Goal: Task Accomplishment & Management: Complete application form

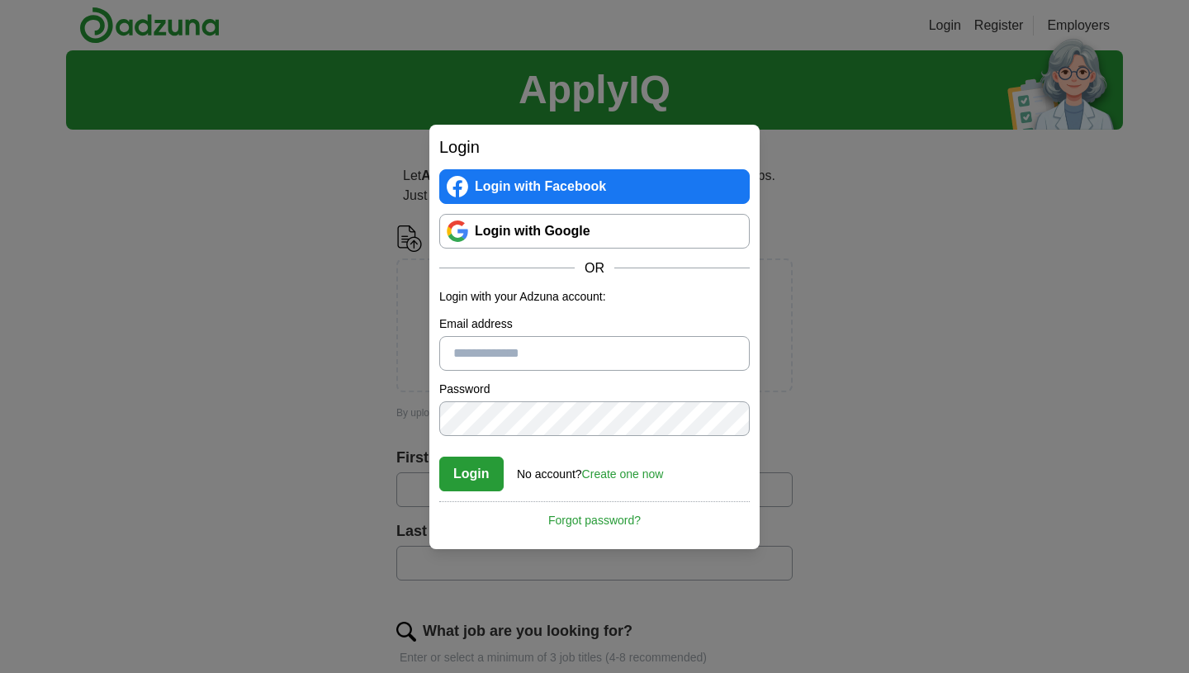
click at [475, 237] on link "Login with Google" at bounding box center [594, 231] width 311 height 35
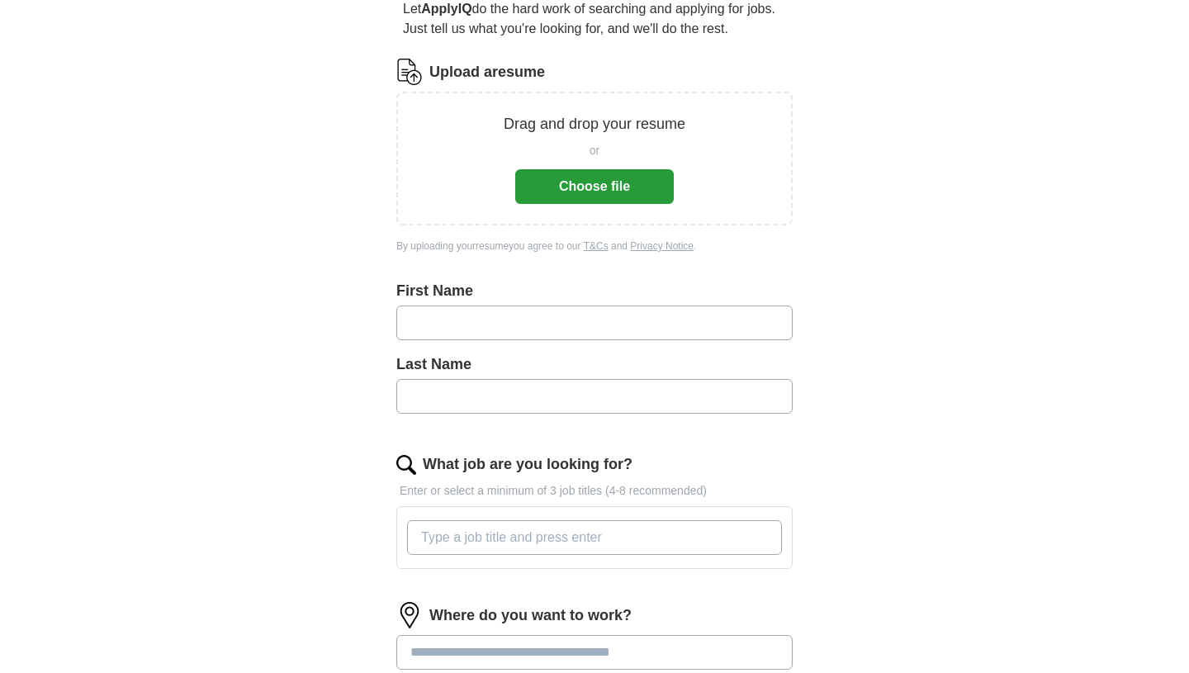
scroll to position [170, 0]
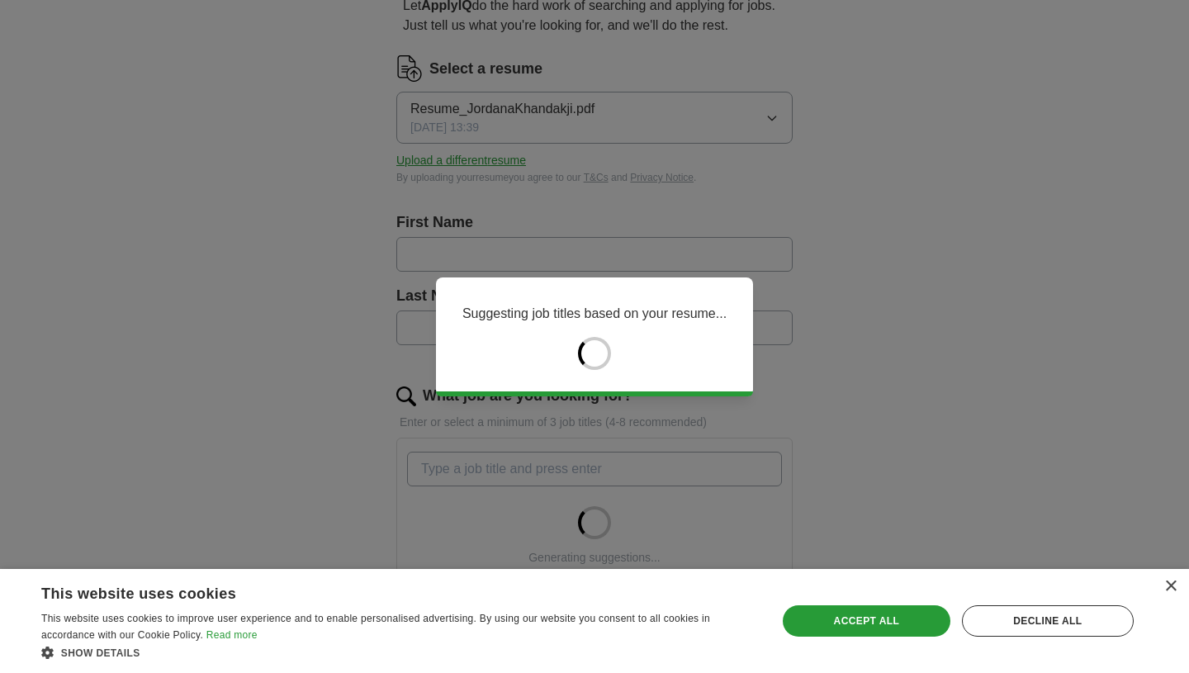
type input "*******"
type input "*********"
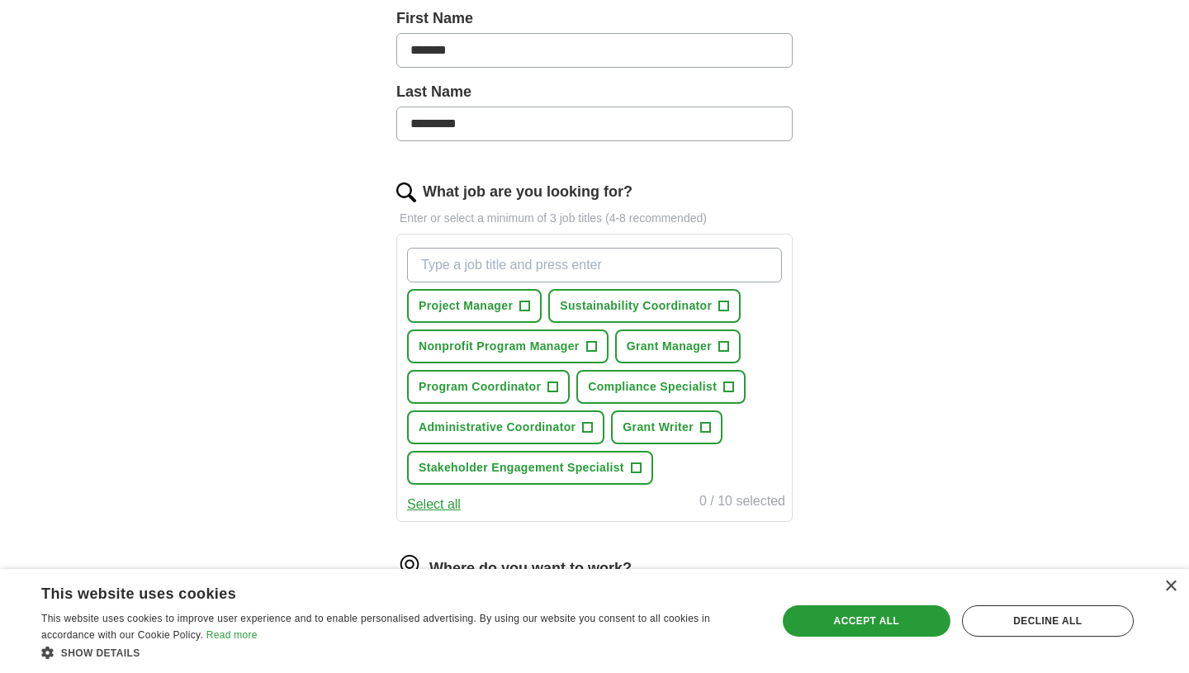
scroll to position [373, 0]
click at [585, 347] on button "Nonprofit Program Manager +" at bounding box center [508, 348] width 202 height 34
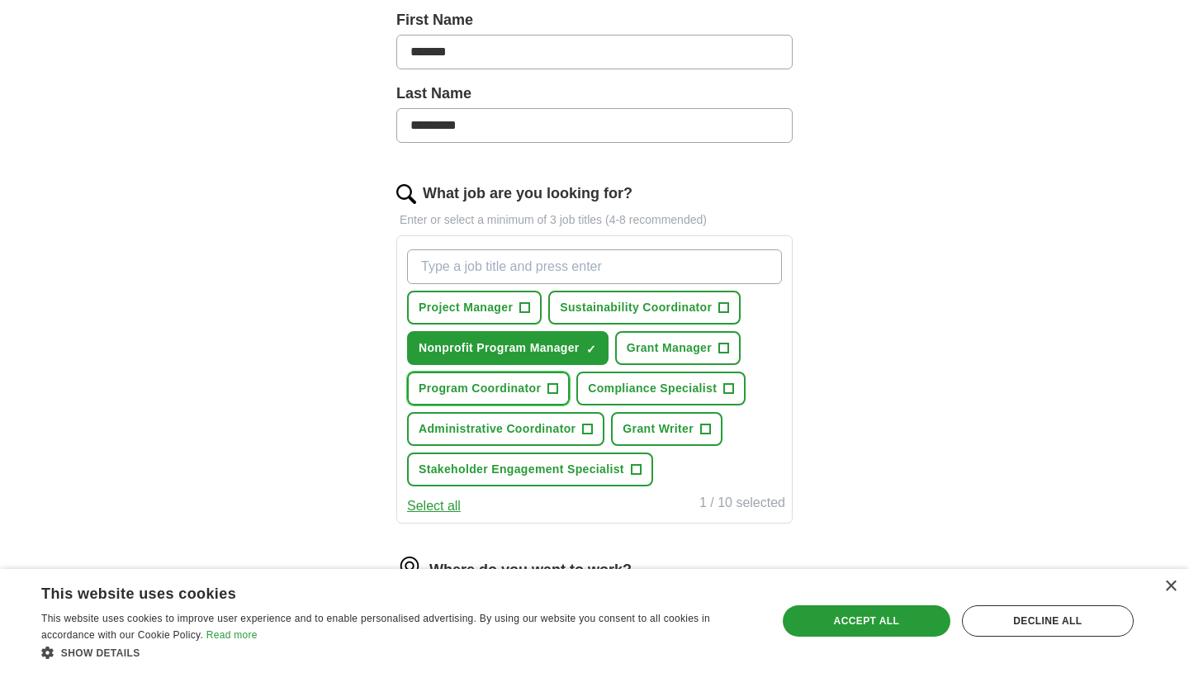
click at [540, 399] on button "Program Coordinator +" at bounding box center [488, 389] width 163 height 34
click at [612, 301] on span "Sustainability Coordinator" at bounding box center [636, 307] width 152 height 17
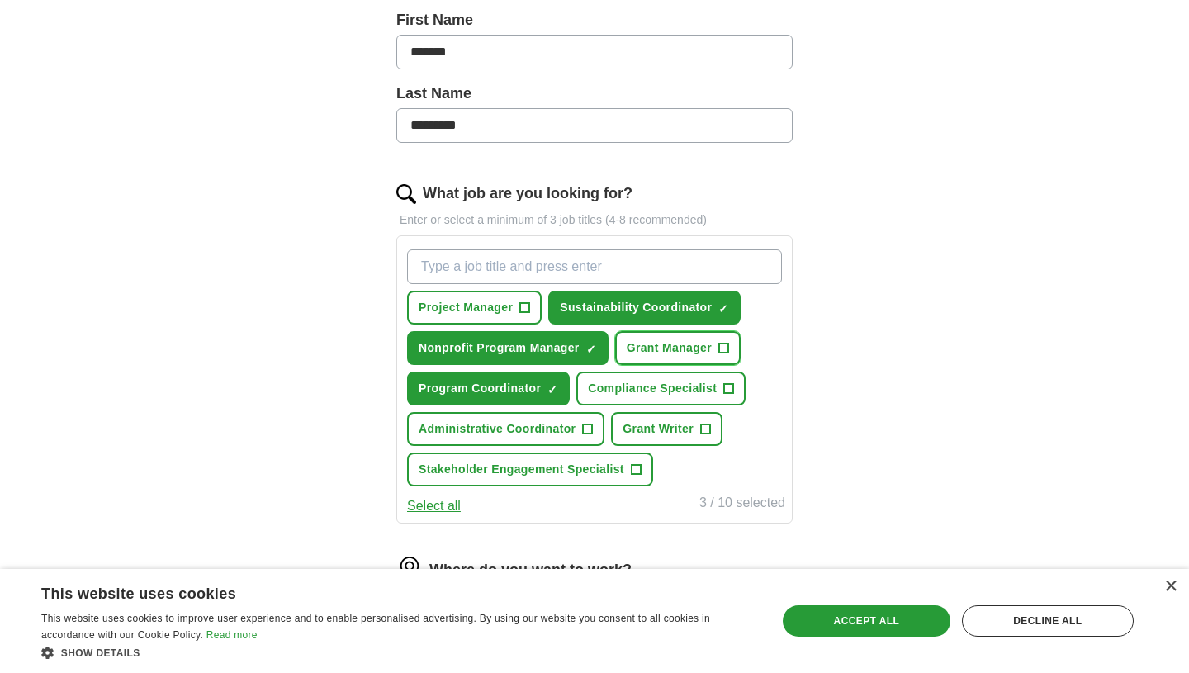
click at [657, 339] on span "Grant Manager" at bounding box center [669, 347] width 85 height 17
click at [564, 419] on button "Administrative Coordinator +" at bounding box center [505, 429] width 197 height 34
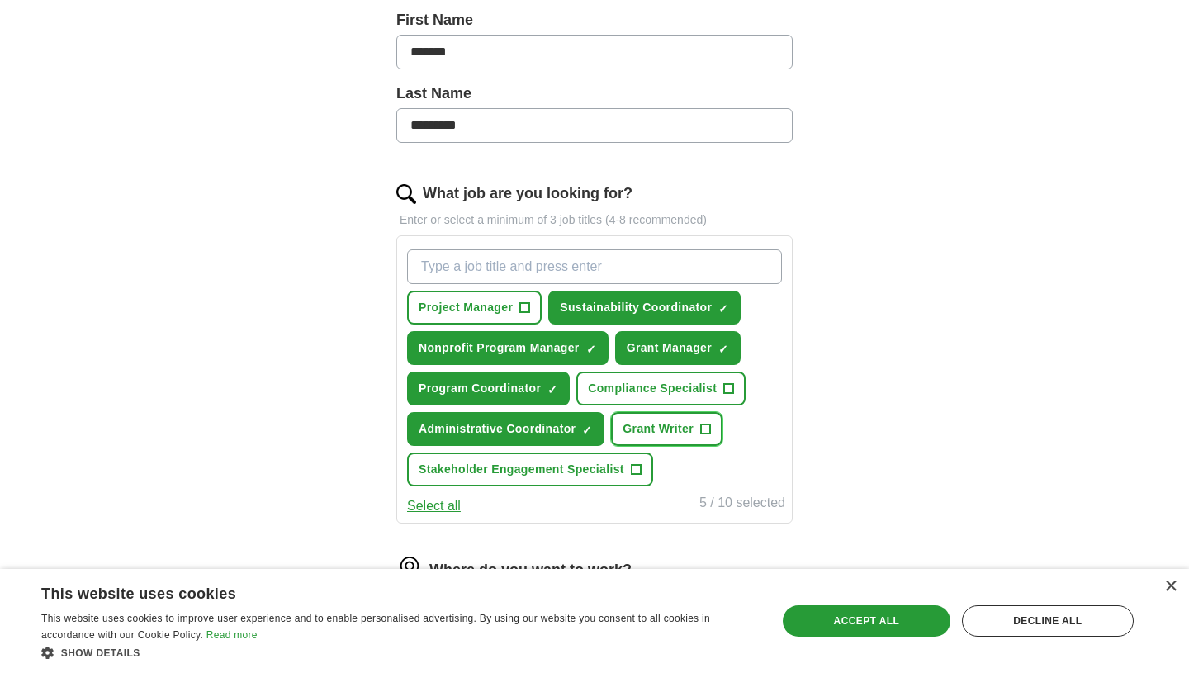
click at [676, 414] on button "Grant Writer +" at bounding box center [667, 429] width 112 height 34
click at [435, 505] on button "Select all" at bounding box center [434, 506] width 54 height 20
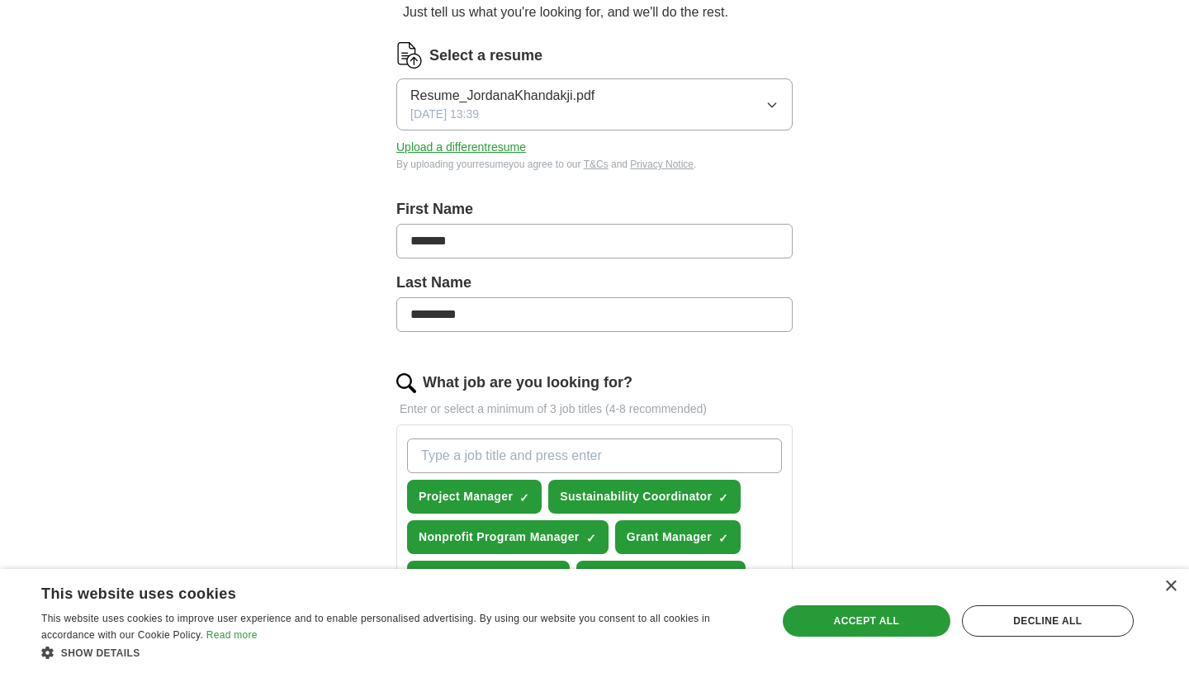
scroll to position [227, 0]
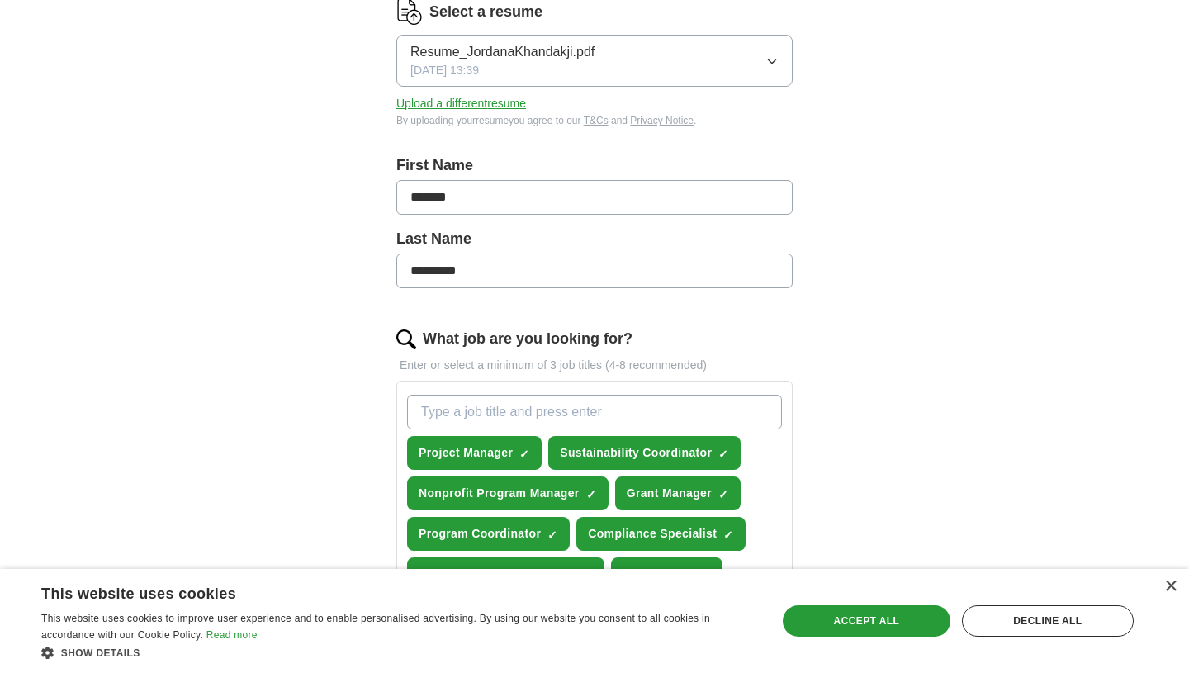
click at [492, 405] on input "What job are you looking for?" at bounding box center [594, 412] width 375 height 35
click at [771, 402] on input "environmental justice" at bounding box center [594, 412] width 375 height 35
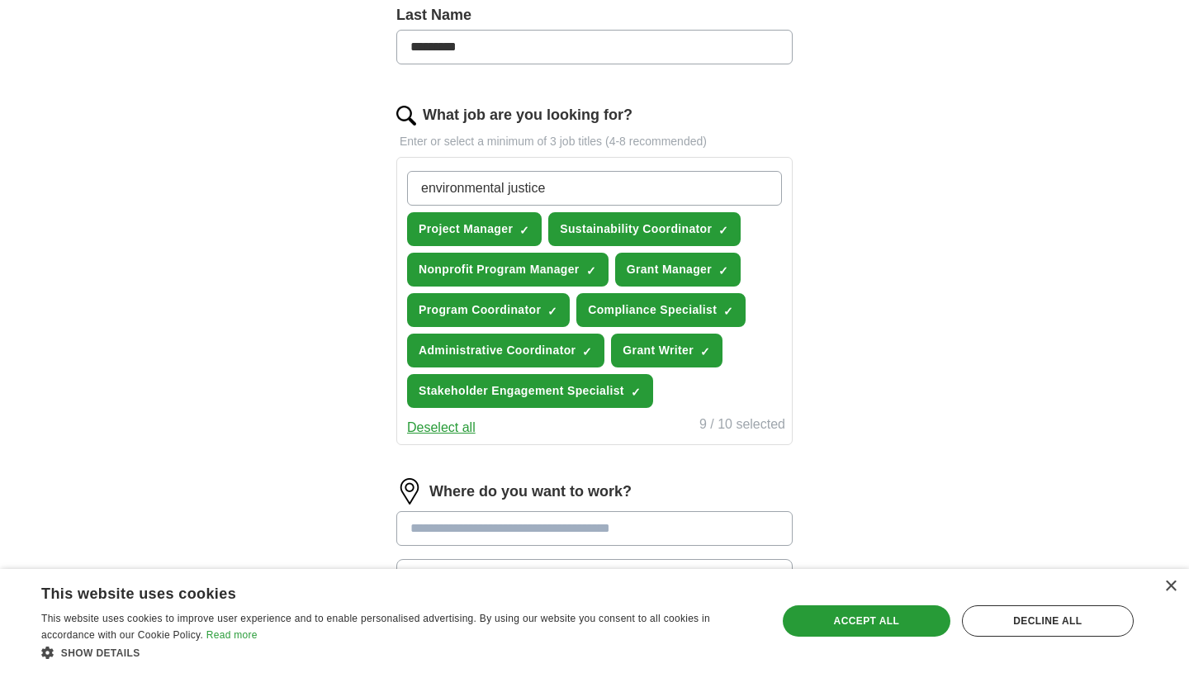
scroll to position [450, 0]
type input "environmental justice"
click at [857, 444] on div "Let ApplyIQ do the hard work of searching and applying for jobs. Just tell us w…" at bounding box center [594, 248] width 529 height 1111
click at [686, 187] on input "environmental justice" at bounding box center [594, 189] width 375 height 35
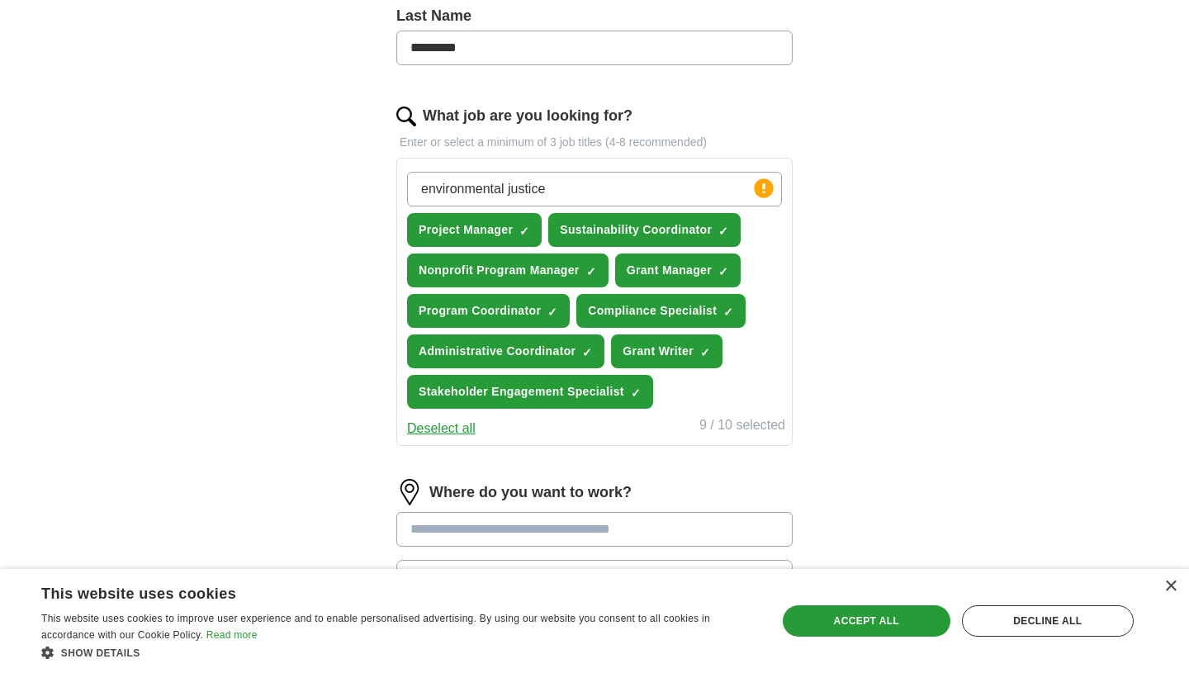
click at [686, 187] on input "environmental justice" at bounding box center [594, 189] width 375 height 35
type input "Environmental Justice"
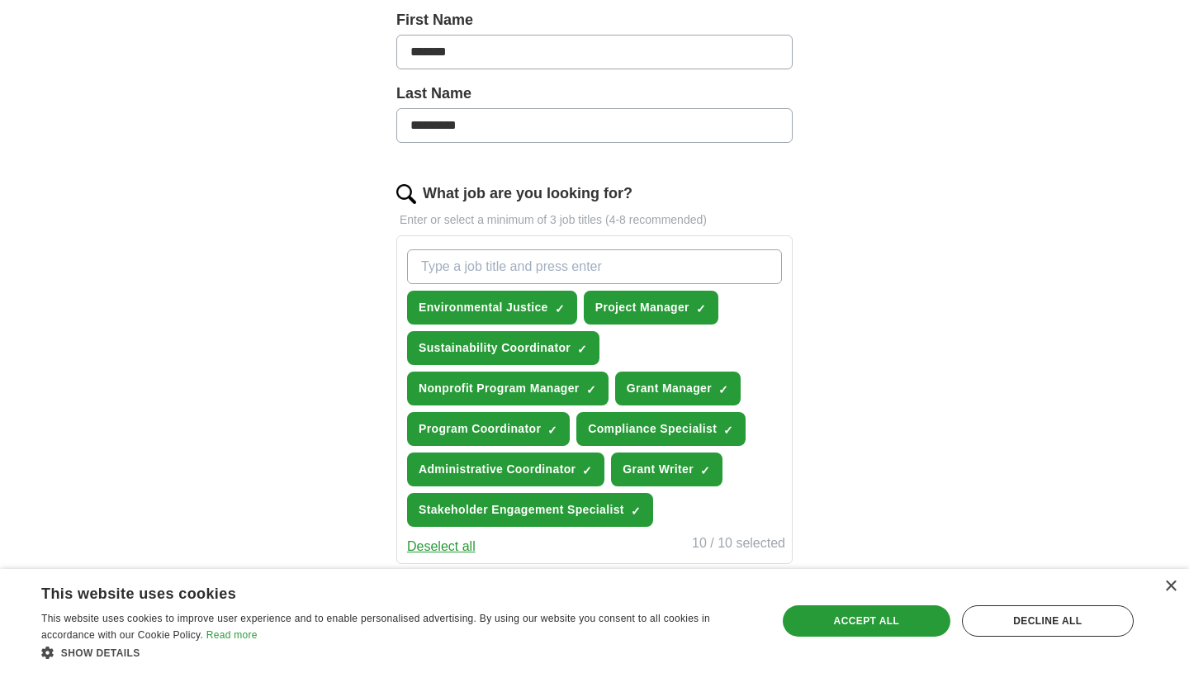
scroll to position [788, 0]
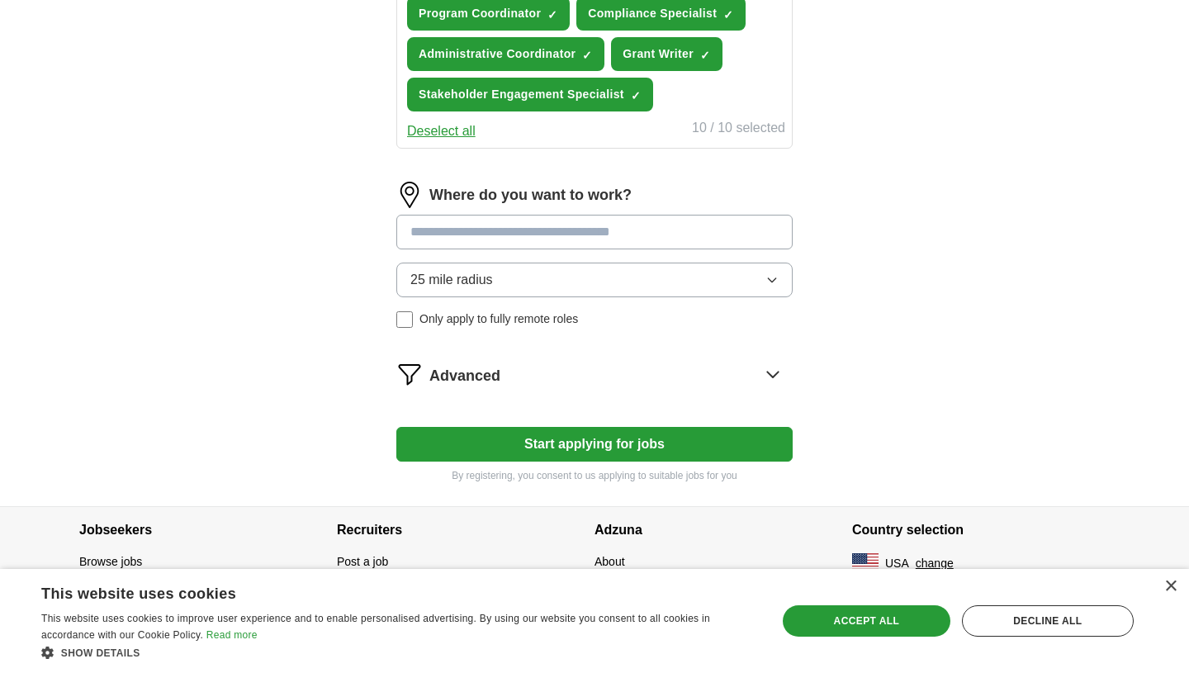
click at [700, 240] on input at bounding box center [594, 232] width 396 height 35
type input "*****"
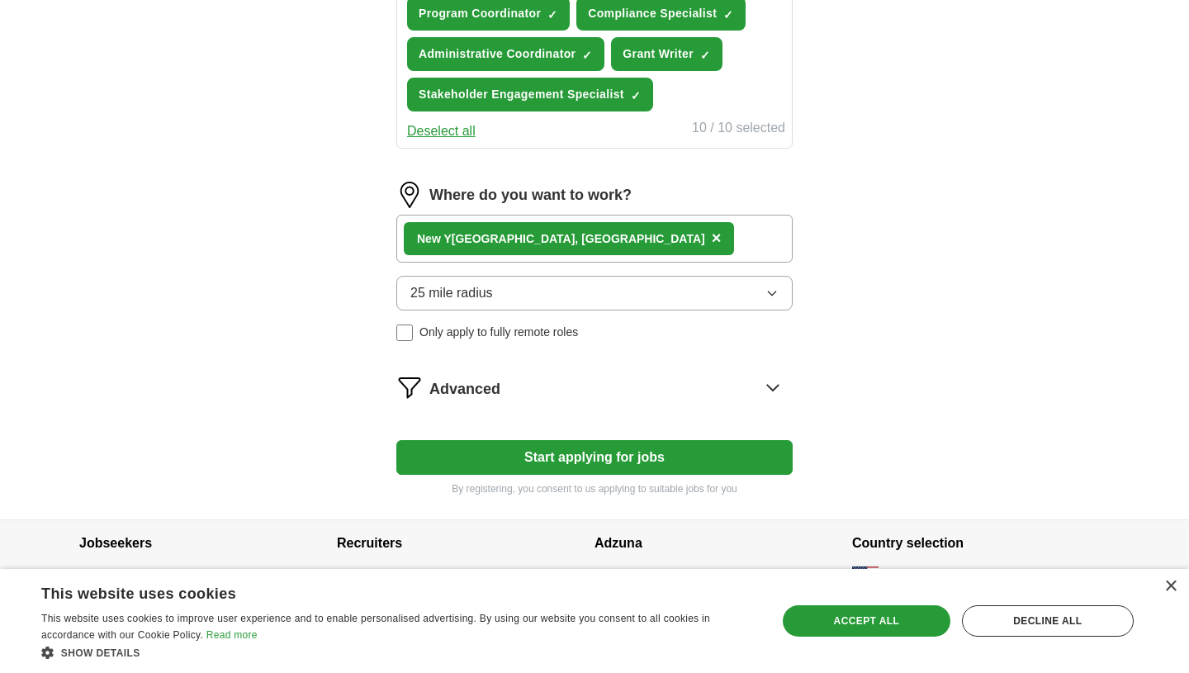
click at [578, 283] on button "25 mile radius" at bounding box center [594, 293] width 396 height 35
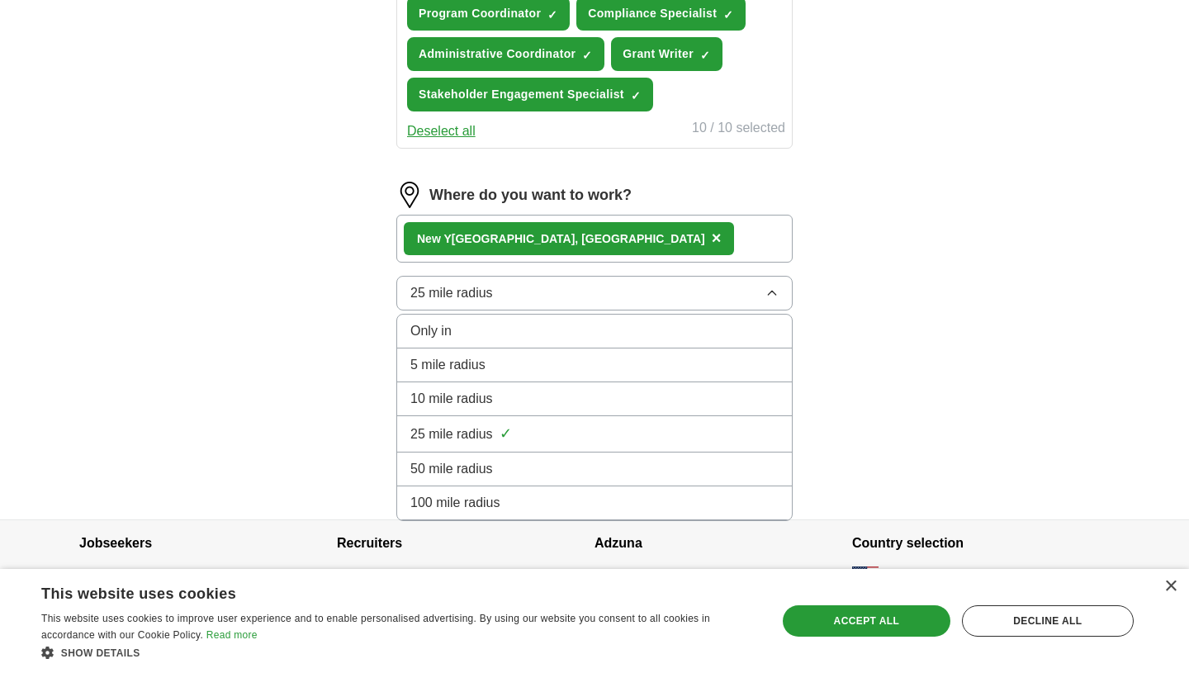
click at [539, 383] on li "10 mile radius" at bounding box center [594, 399] width 395 height 34
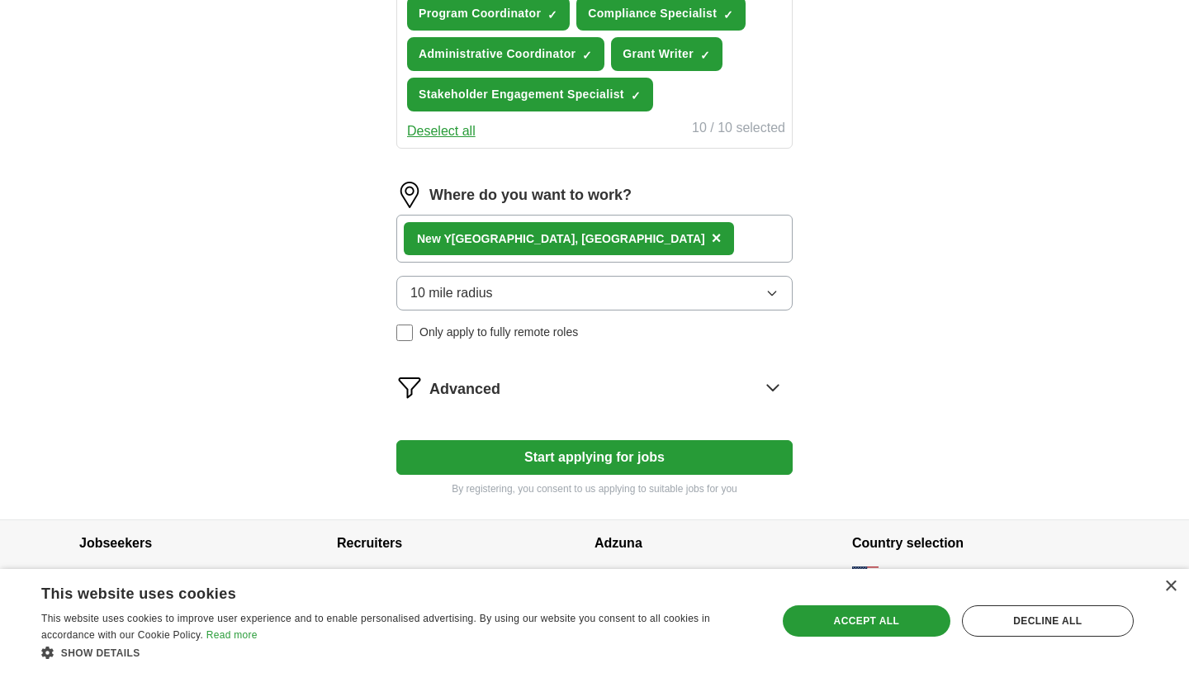
click at [453, 392] on span "Advanced" at bounding box center [465, 389] width 71 height 22
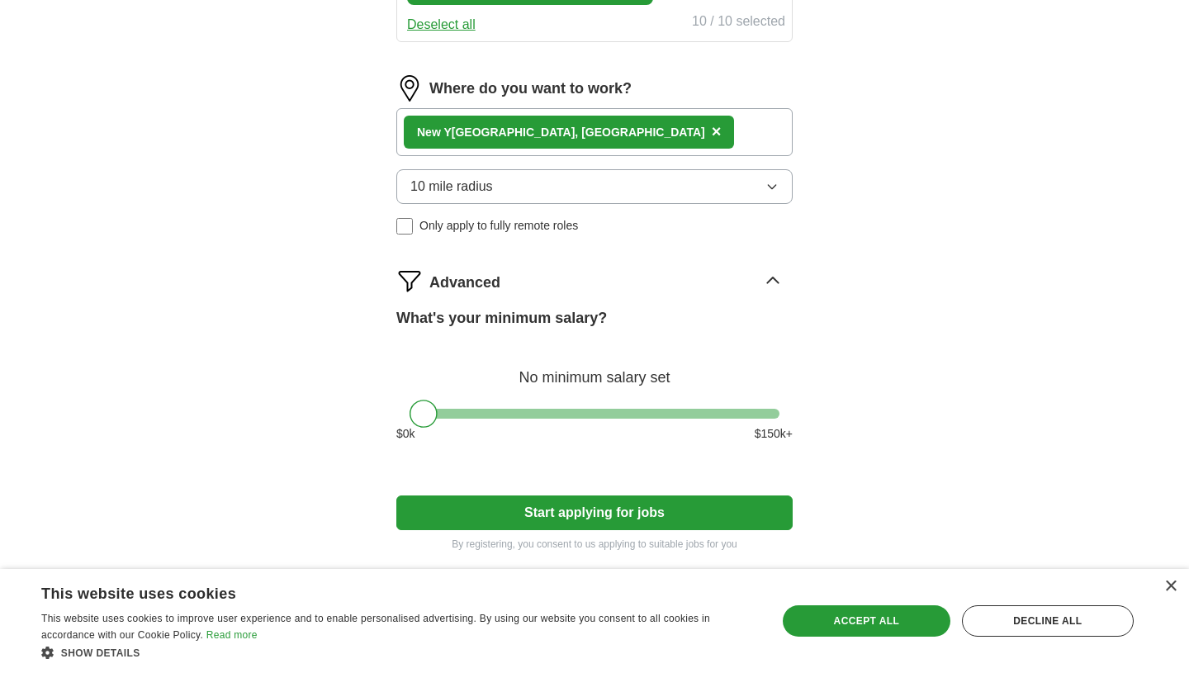
scroll to position [919, 0]
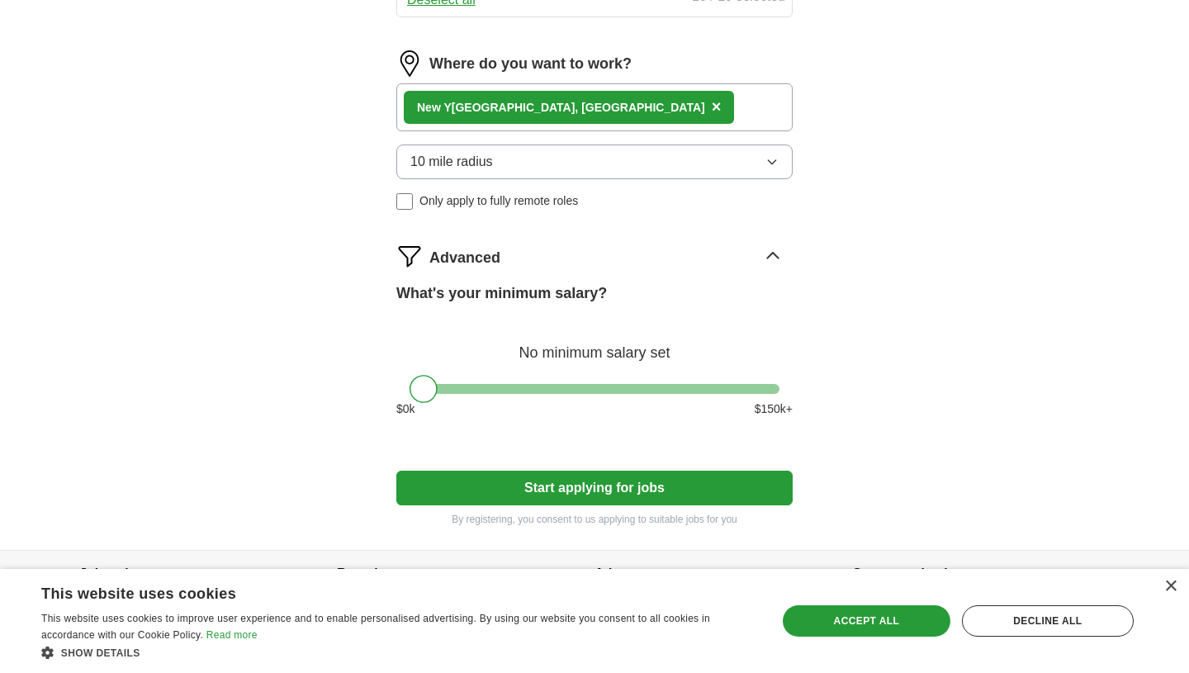
click at [515, 395] on div "What's your minimum salary? No minimum salary set $ 0 k $ 150 k+" at bounding box center [594, 356] width 396 height 149
click at [510, 382] on div "What's your minimum salary? No minimum salary set $ 0 k $ 150 k+" at bounding box center [594, 356] width 396 height 149
drag, startPoint x: 432, startPoint y: 386, endPoint x: 505, endPoint y: 384, distance: 72.7
click at [505, 384] on div at bounding box center [497, 389] width 28 height 28
click at [513, 488] on button "Start applying for jobs" at bounding box center [594, 488] width 396 height 35
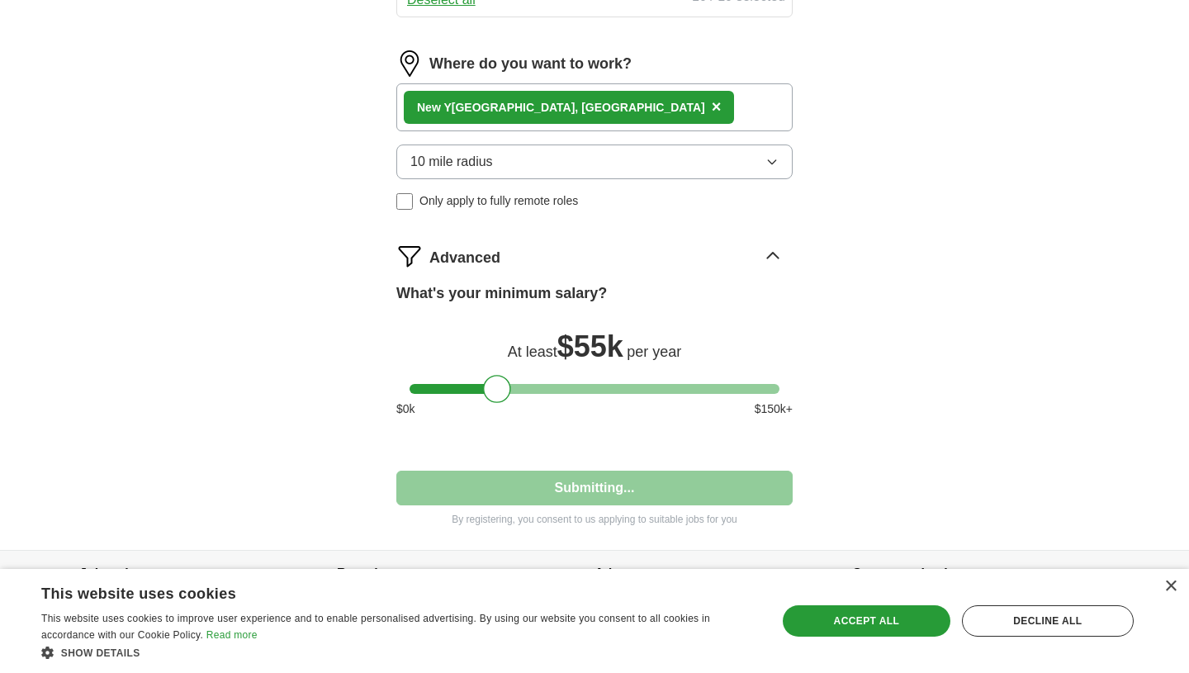
select select "**"
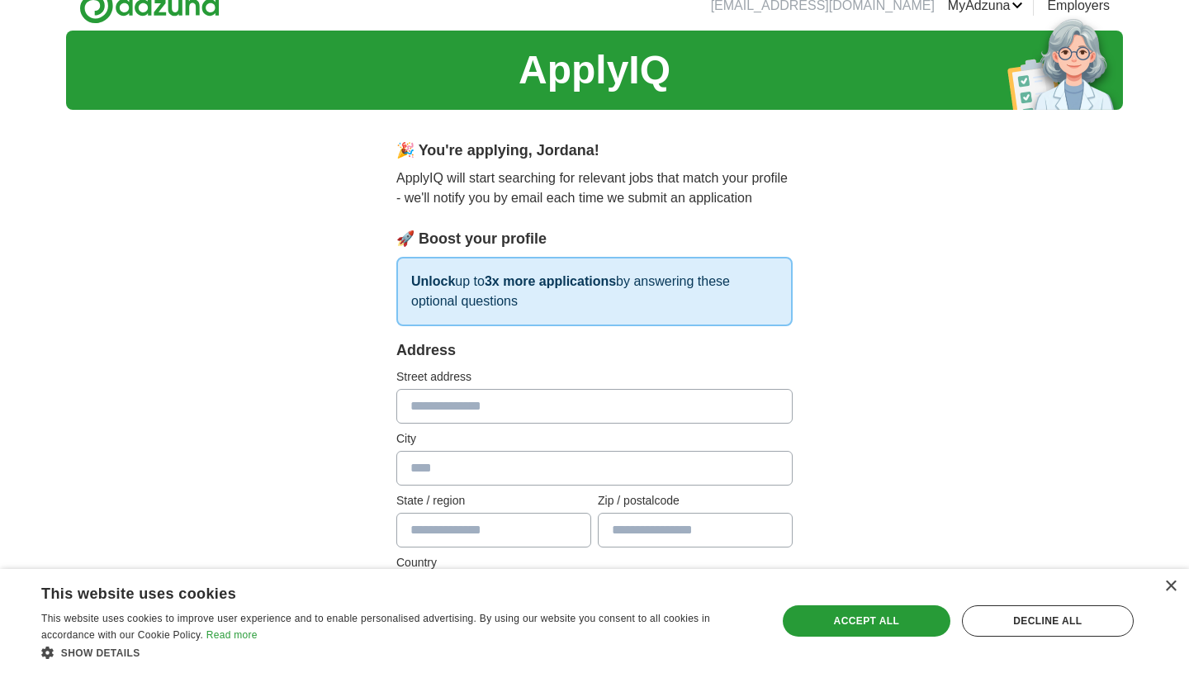
scroll to position [19, 0]
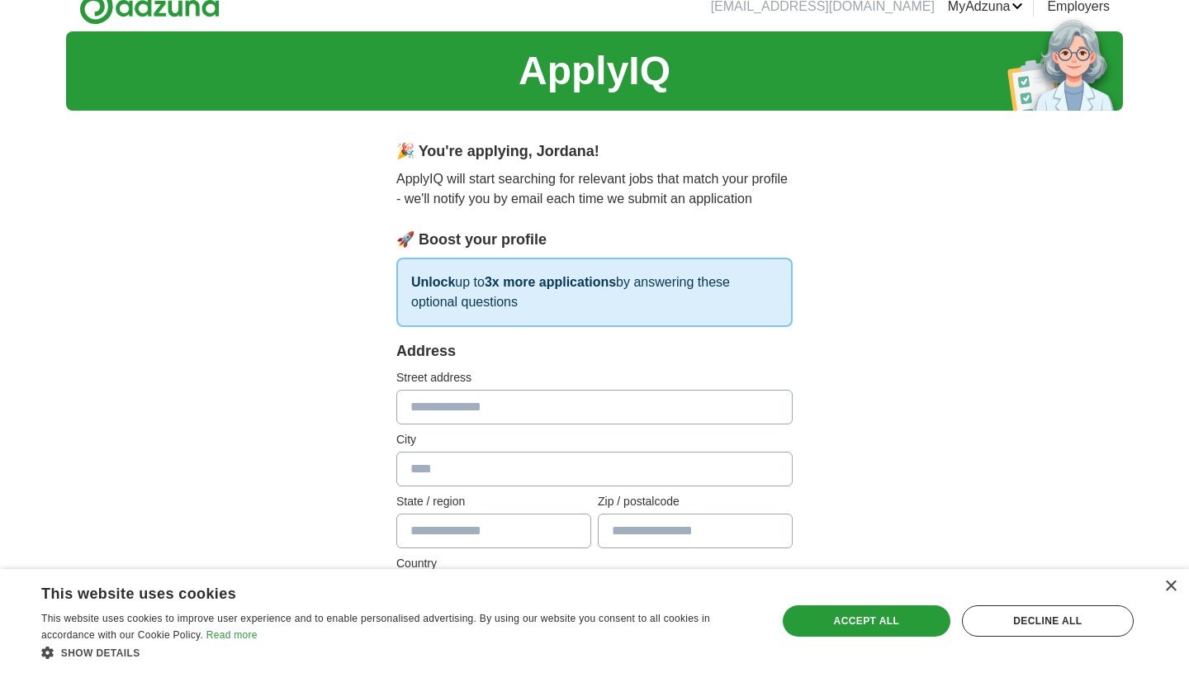
click at [471, 414] on input "text" at bounding box center [594, 407] width 396 height 35
type input "*"
click at [463, 477] on input "text" at bounding box center [594, 469] width 396 height 35
type input "********"
click at [452, 529] on input "text" at bounding box center [493, 531] width 195 height 35
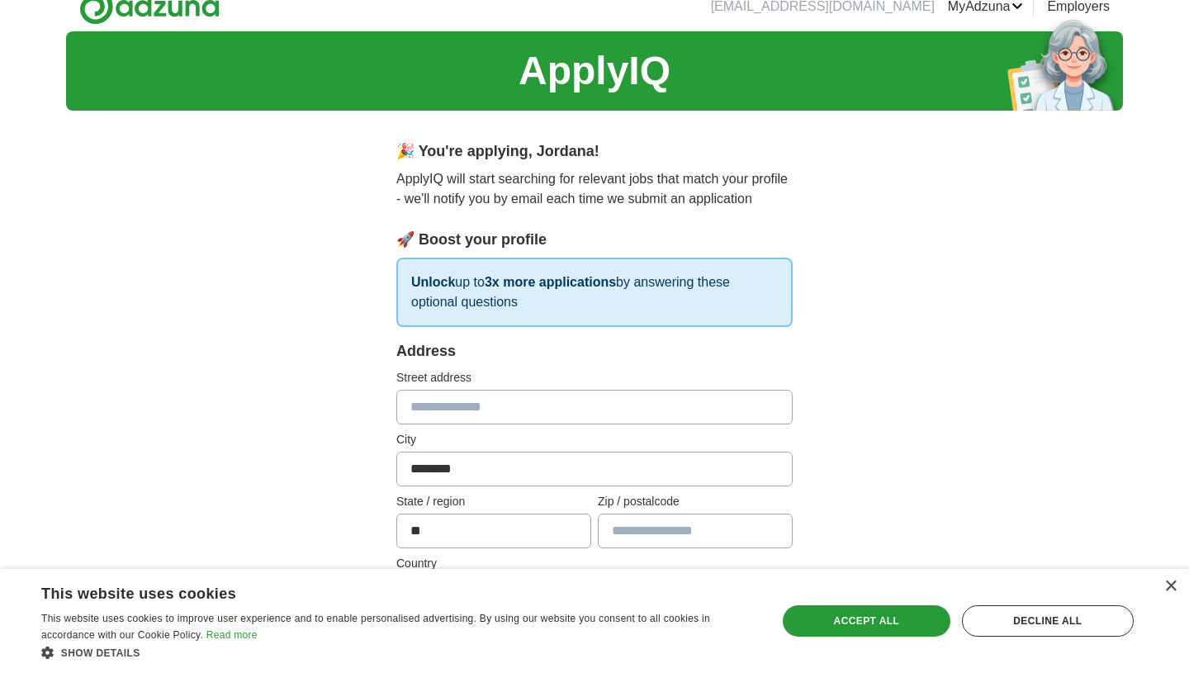
type input "**"
click at [610, 530] on input "text" at bounding box center [695, 531] width 195 height 35
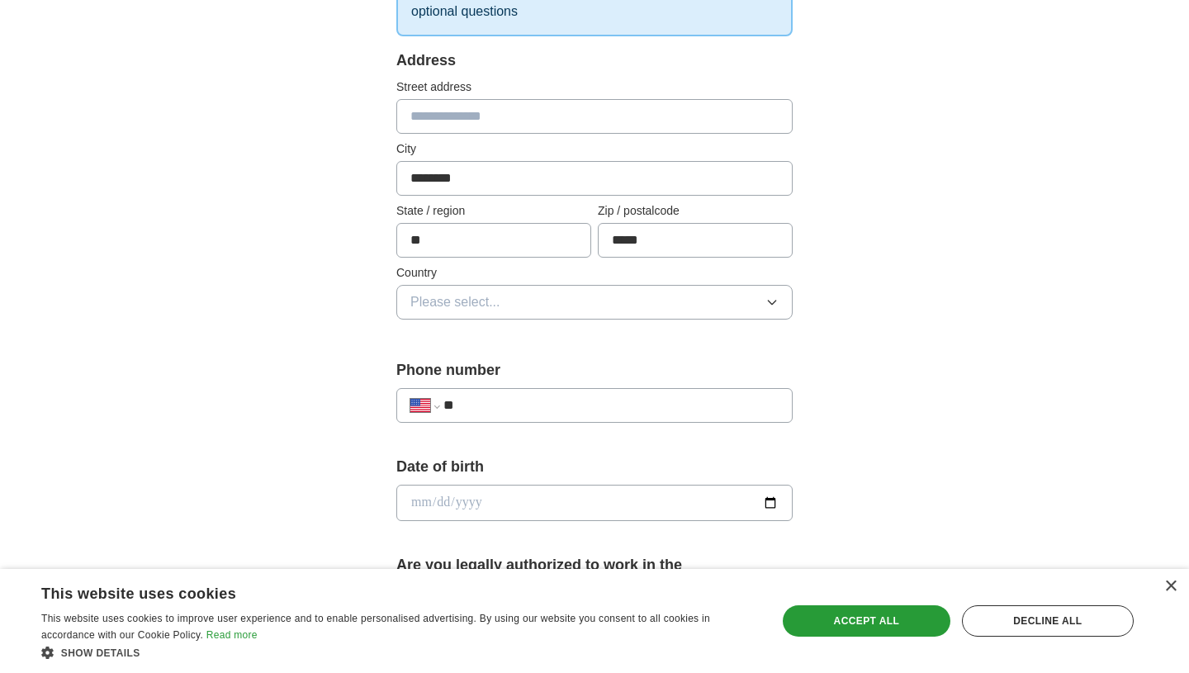
scroll to position [313, 0]
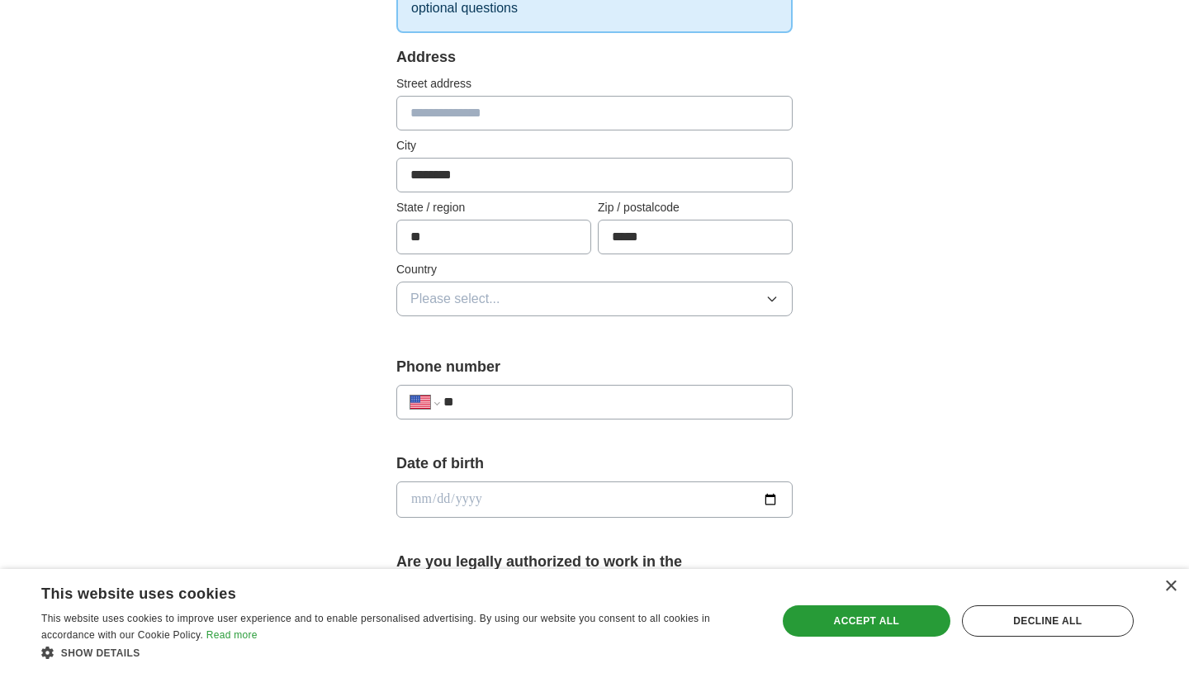
type input "*****"
click at [545, 297] on button "Please select..." at bounding box center [594, 299] width 396 height 35
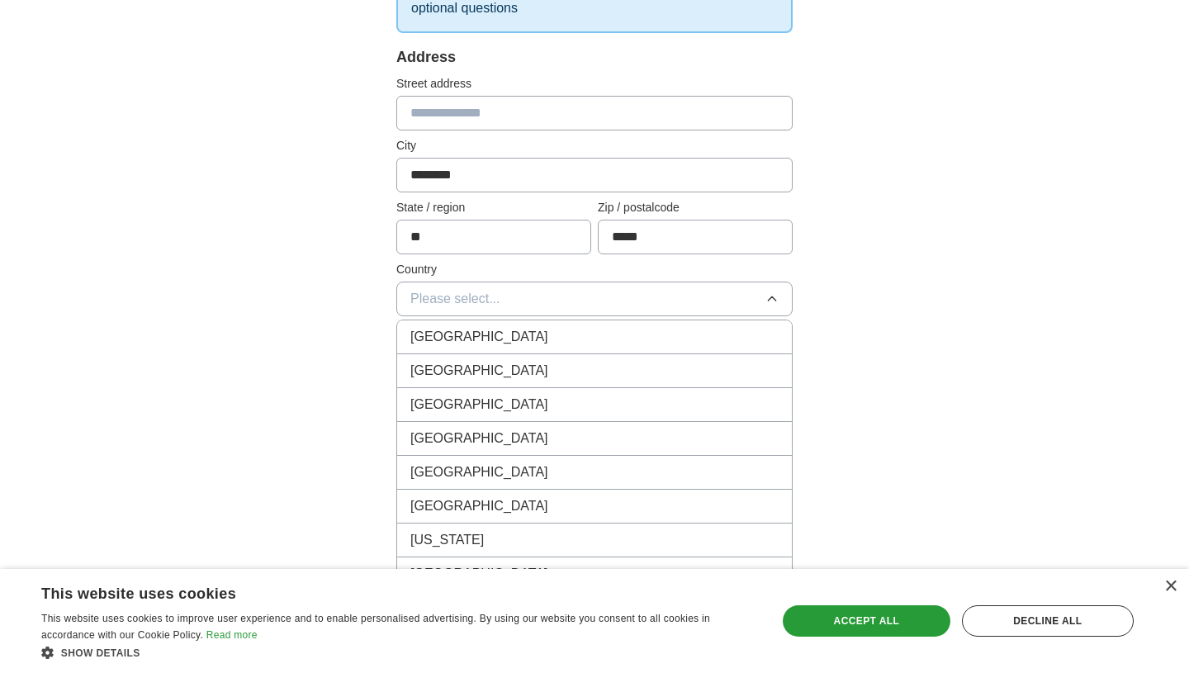
click at [539, 363] on div "United States" at bounding box center [595, 371] width 368 height 20
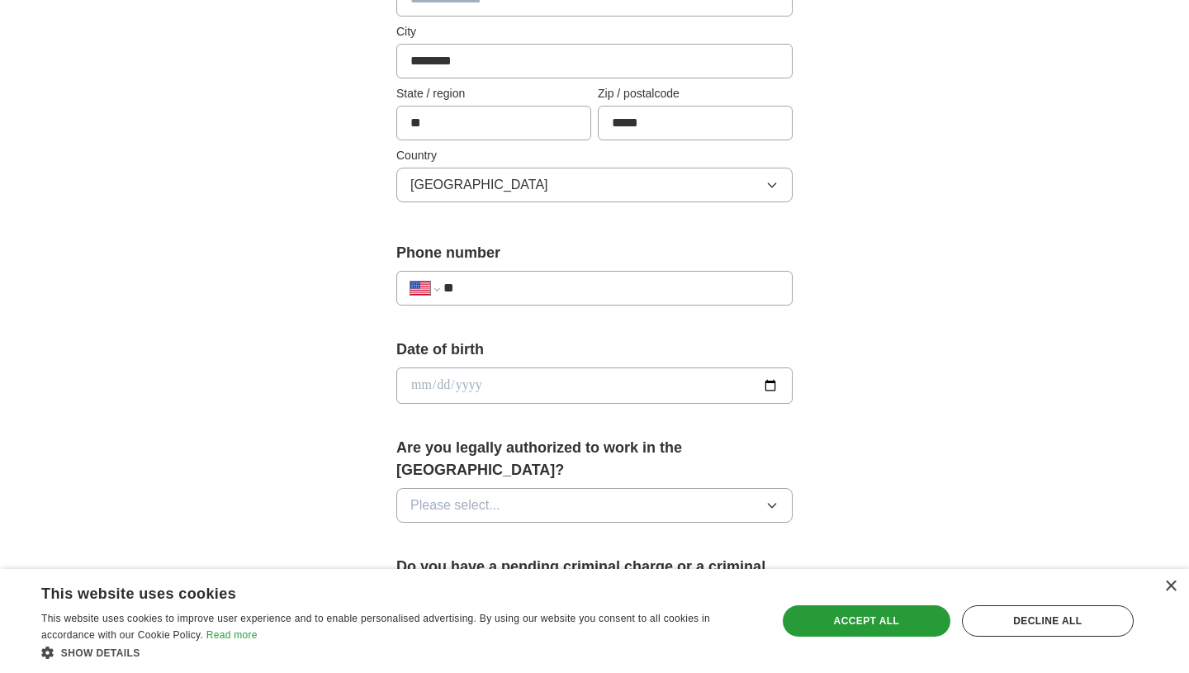
scroll to position [423, 0]
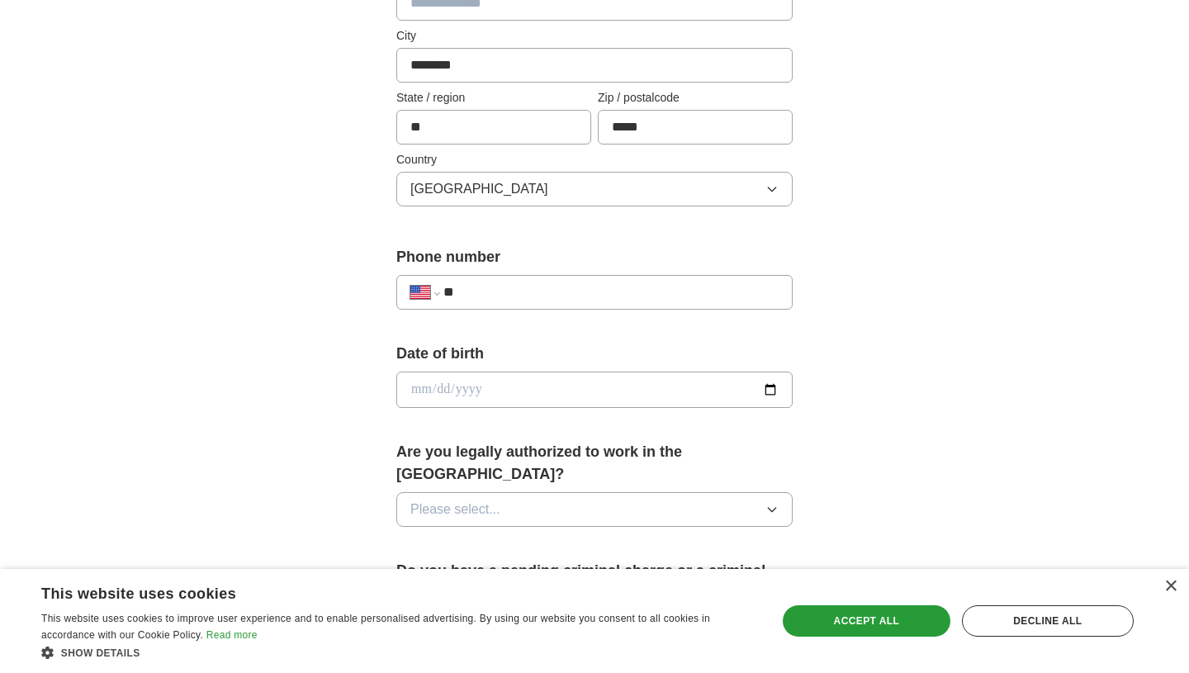
click at [519, 295] on input "**" at bounding box center [611, 292] width 335 height 20
type input "**********"
click at [475, 383] on input "date" at bounding box center [594, 390] width 396 height 36
click at [420, 392] on input "date" at bounding box center [594, 390] width 396 height 36
type input "**********"
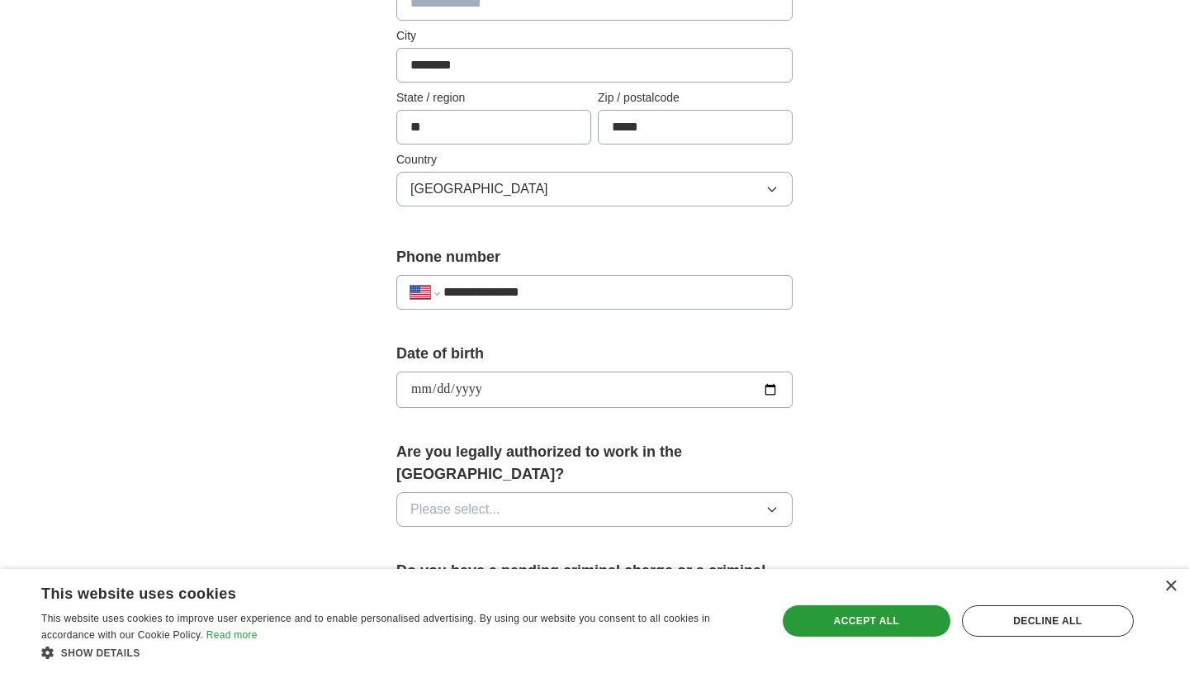
scroll to position [563, 0]
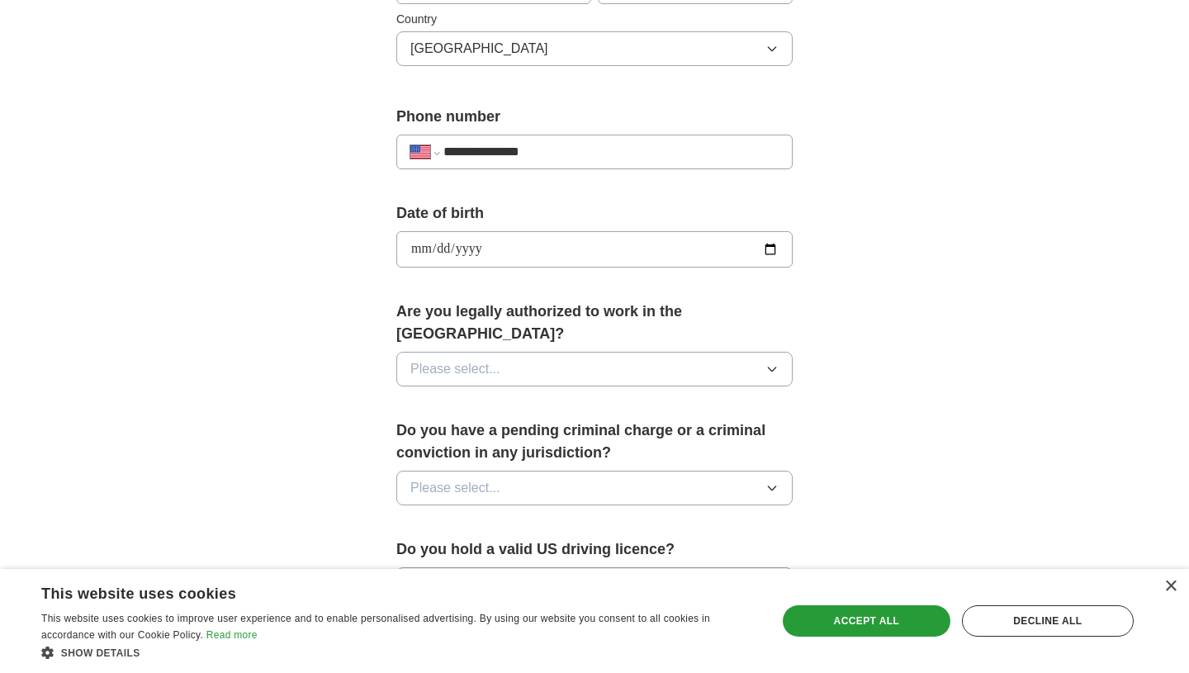
click at [459, 359] on button "Please select..." at bounding box center [594, 369] width 396 height 35
click at [472, 397] on div "Yes" at bounding box center [595, 407] width 368 height 20
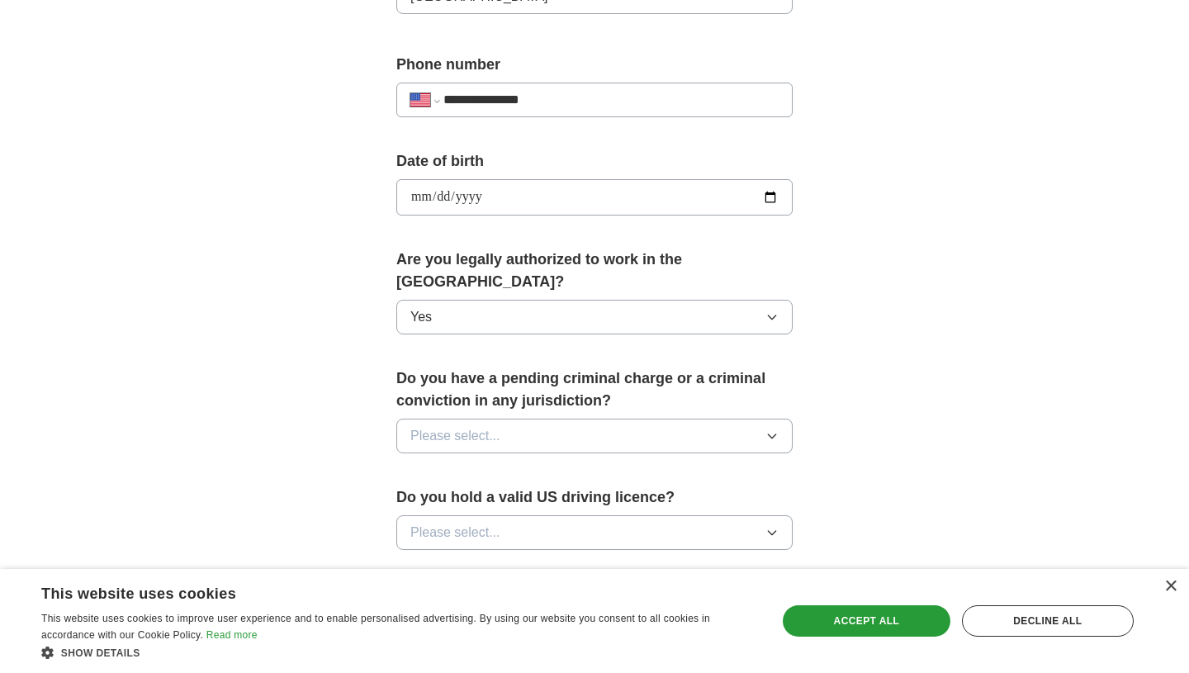
scroll to position [644, 0]
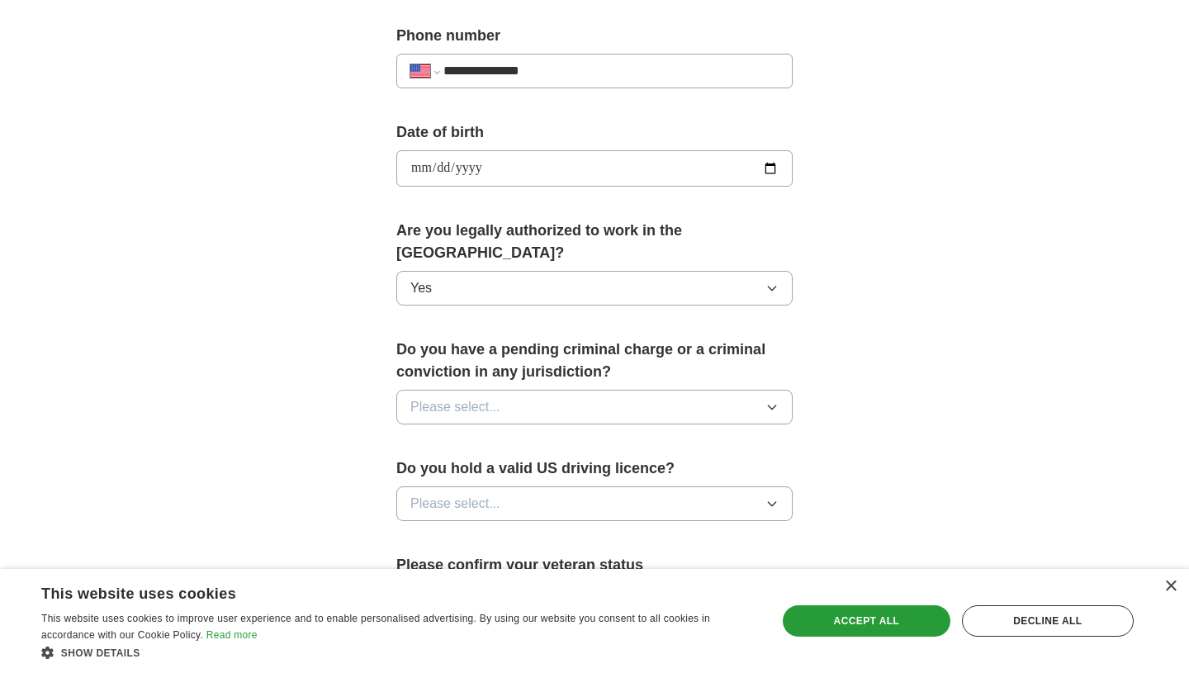
click at [487, 397] on span "Please select..." at bounding box center [456, 407] width 90 height 20
click at [472, 469] on div "No" at bounding box center [595, 479] width 368 height 20
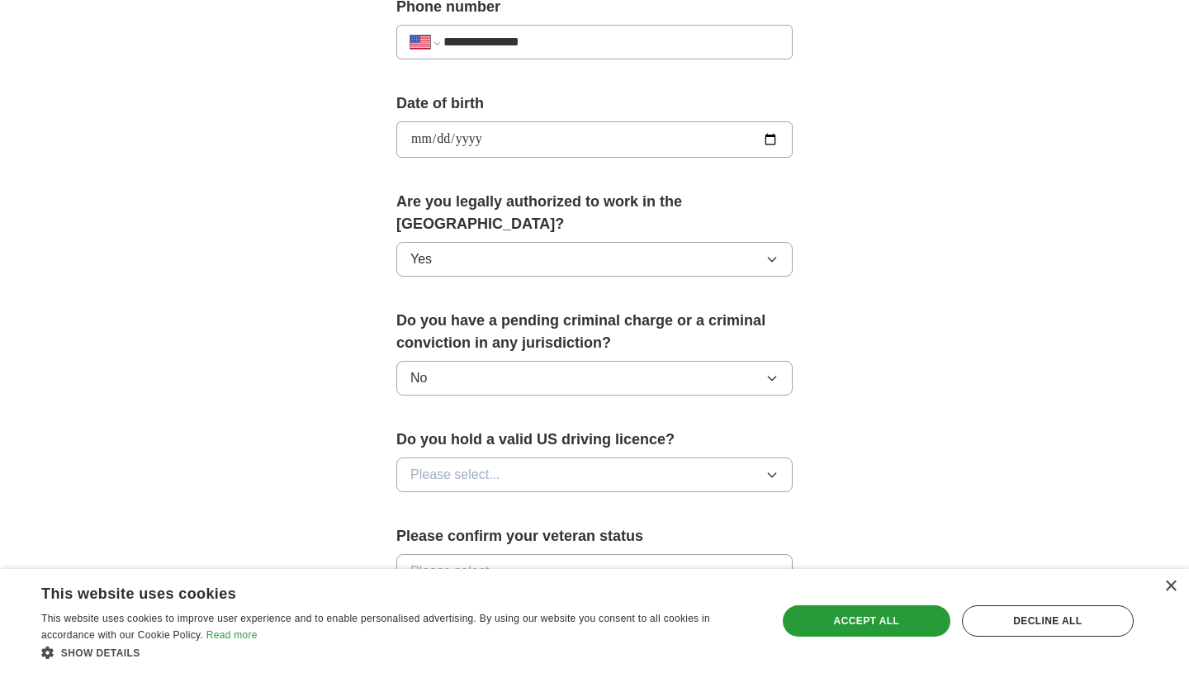
click at [472, 465] on span "Please select..." at bounding box center [456, 475] width 90 height 20
click at [472, 503] on div "Yes" at bounding box center [595, 513] width 368 height 20
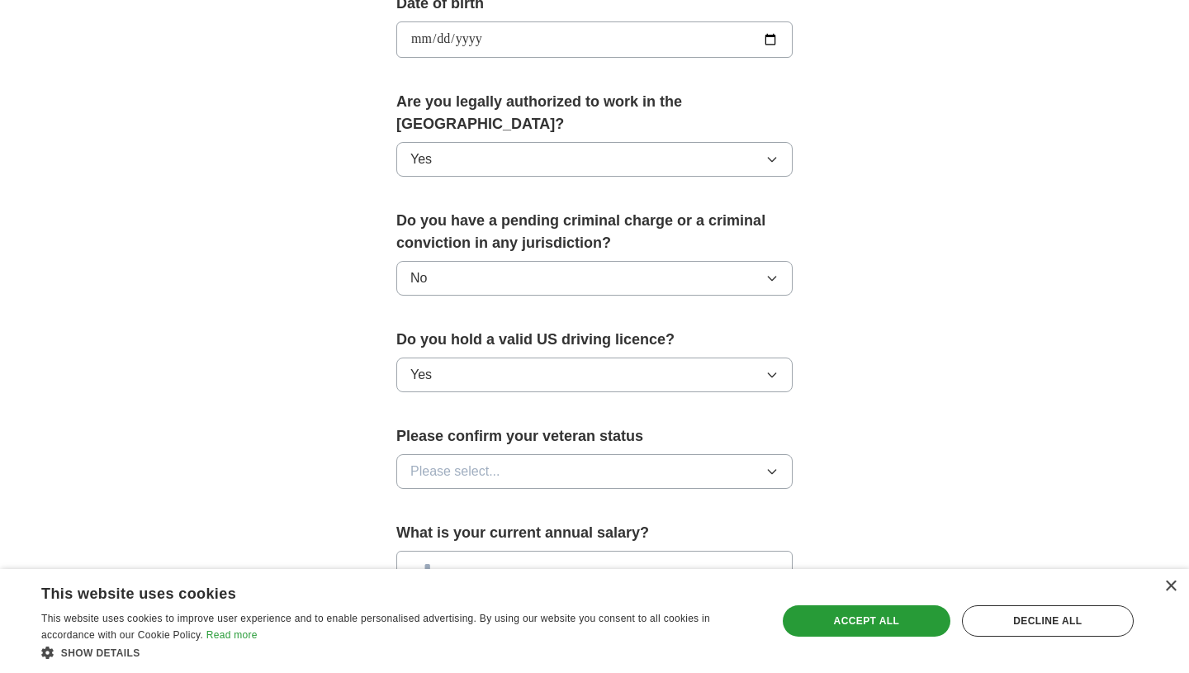
click at [505, 454] on button "Please select..." at bounding box center [594, 471] width 396 height 35
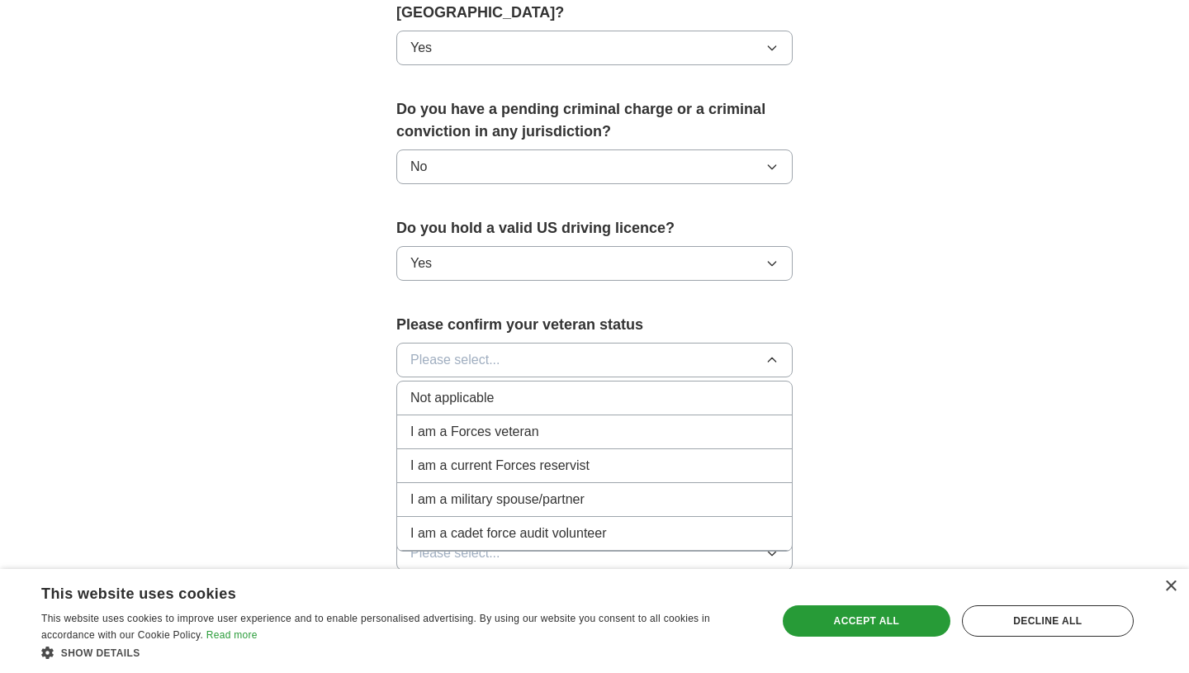
scroll to position [884, 0]
click at [539, 389] on div "Not applicable" at bounding box center [595, 399] width 368 height 20
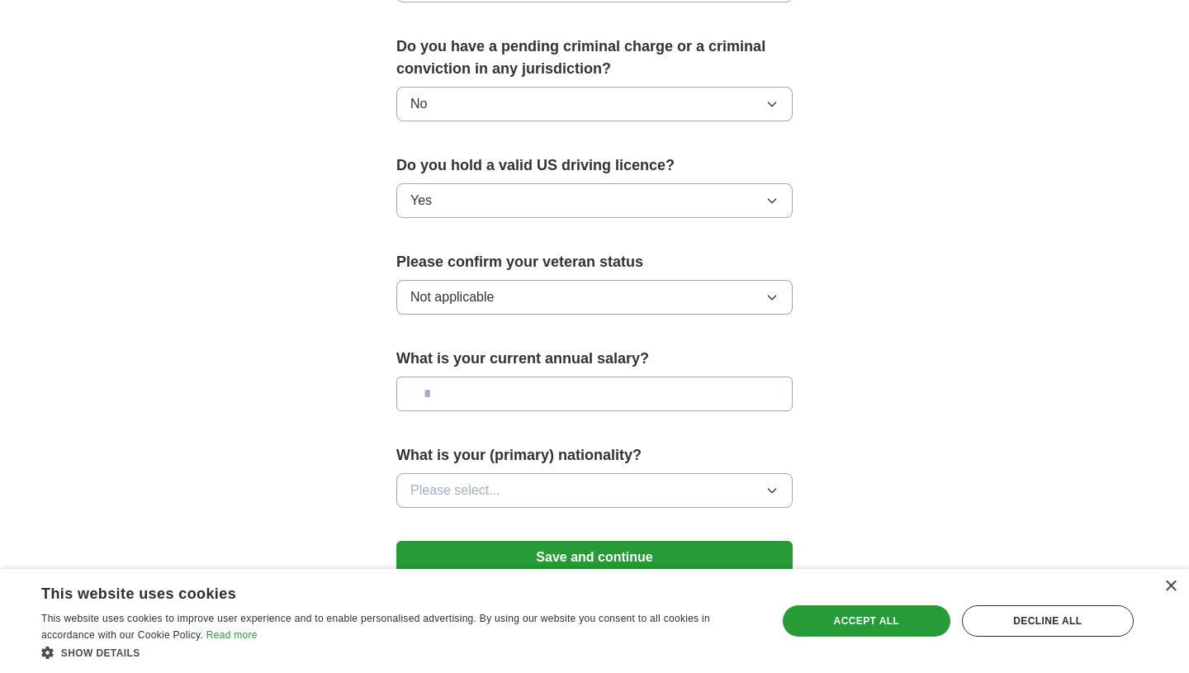
scroll to position [988, 0]
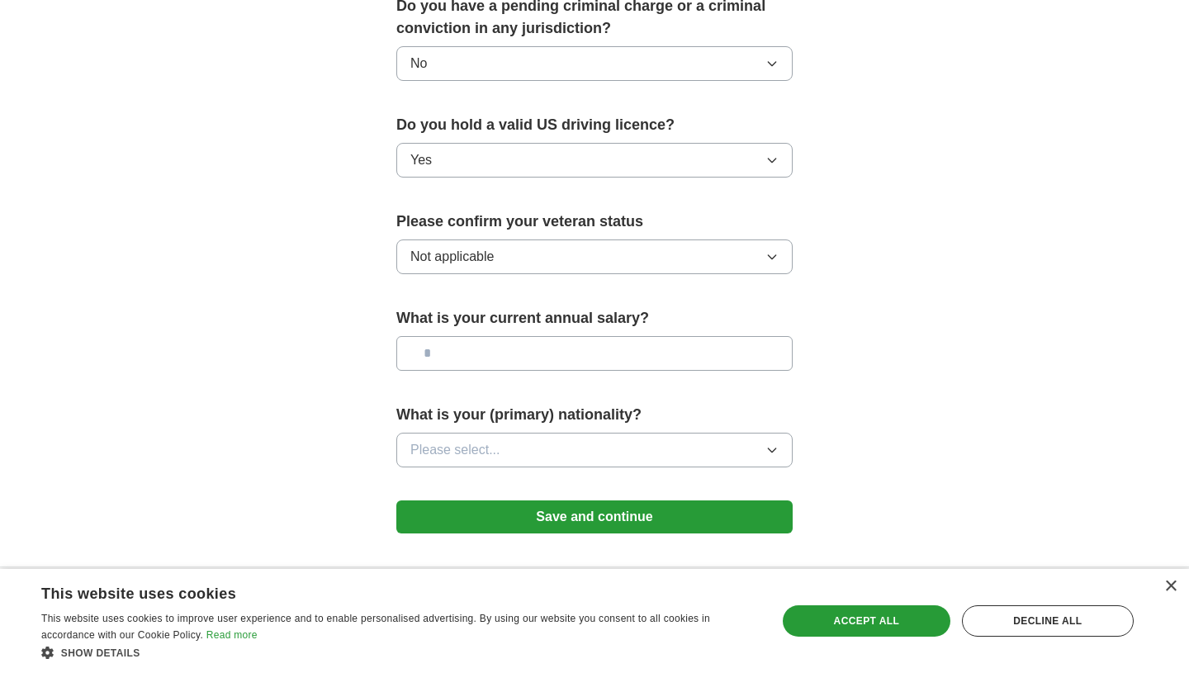
click at [518, 433] on button "Please select..." at bounding box center [594, 450] width 396 height 35
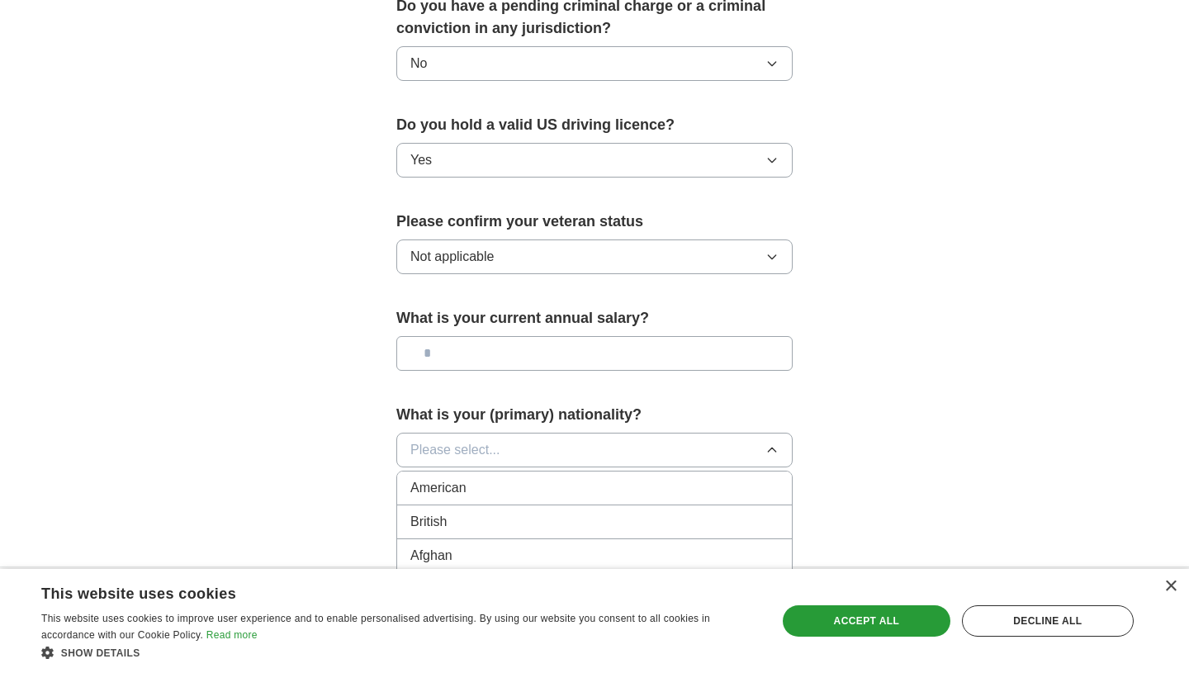
click at [498, 478] on div "American" at bounding box center [595, 488] width 368 height 20
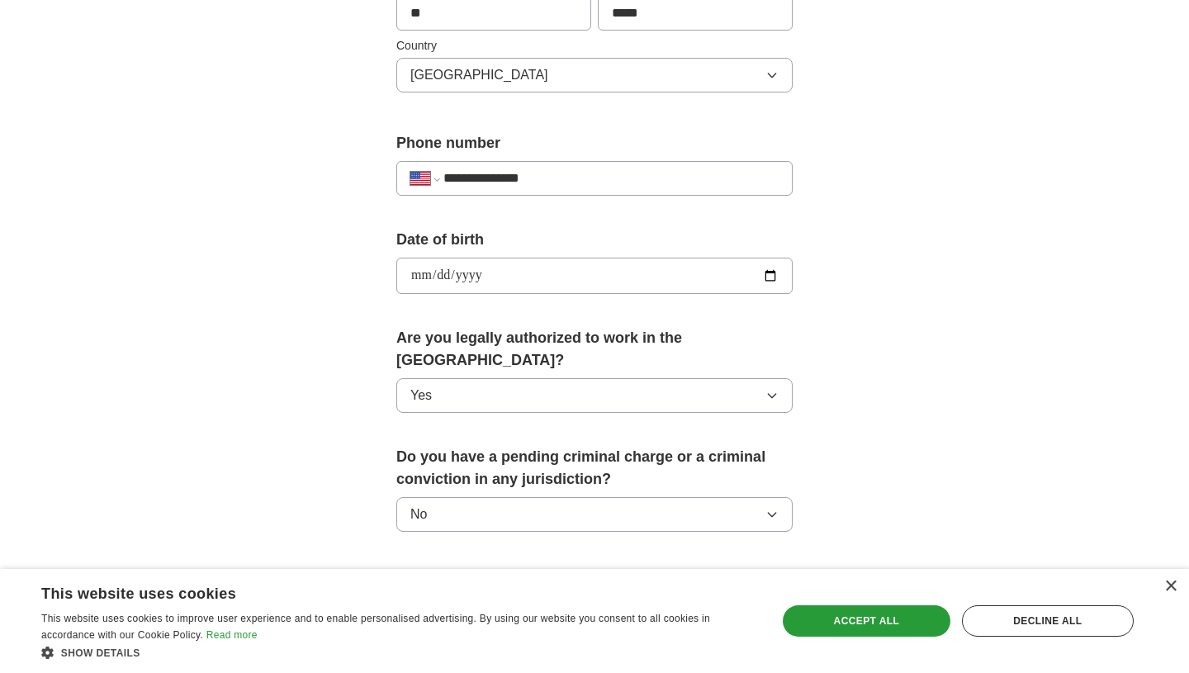
scroll to position [1026, 0]
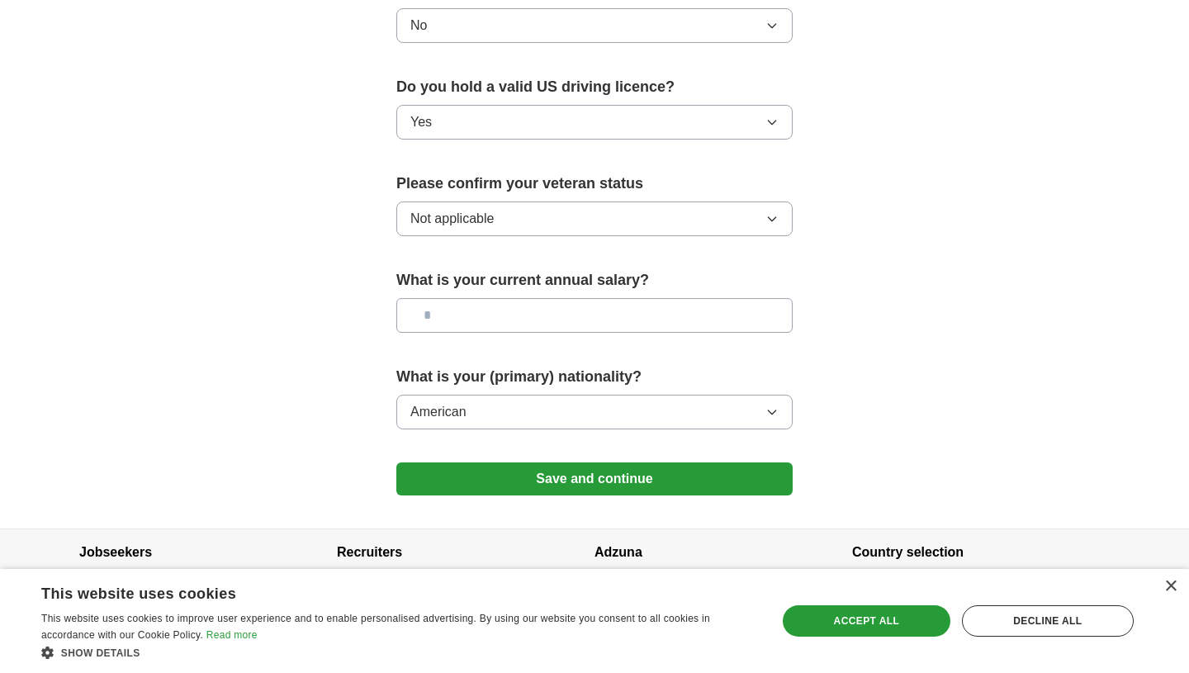
click at [657, 463] on button "Save and continue" at bounding box center [594, 479] width 396 height 33
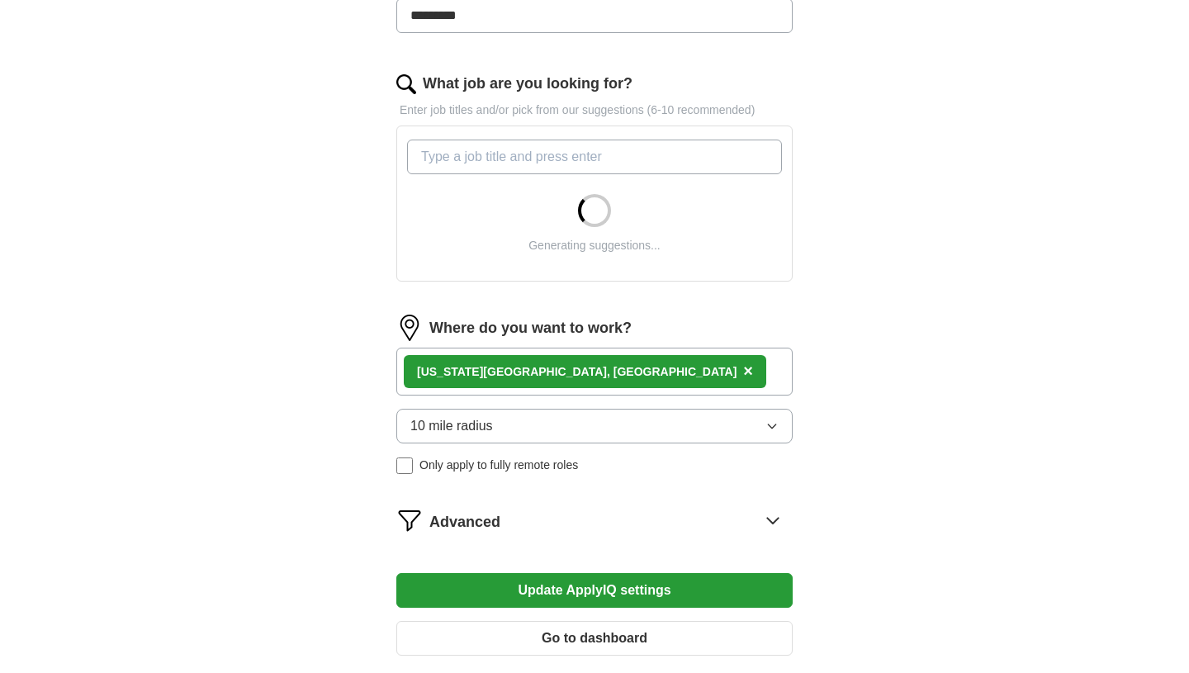
scroll to position [485, 0]
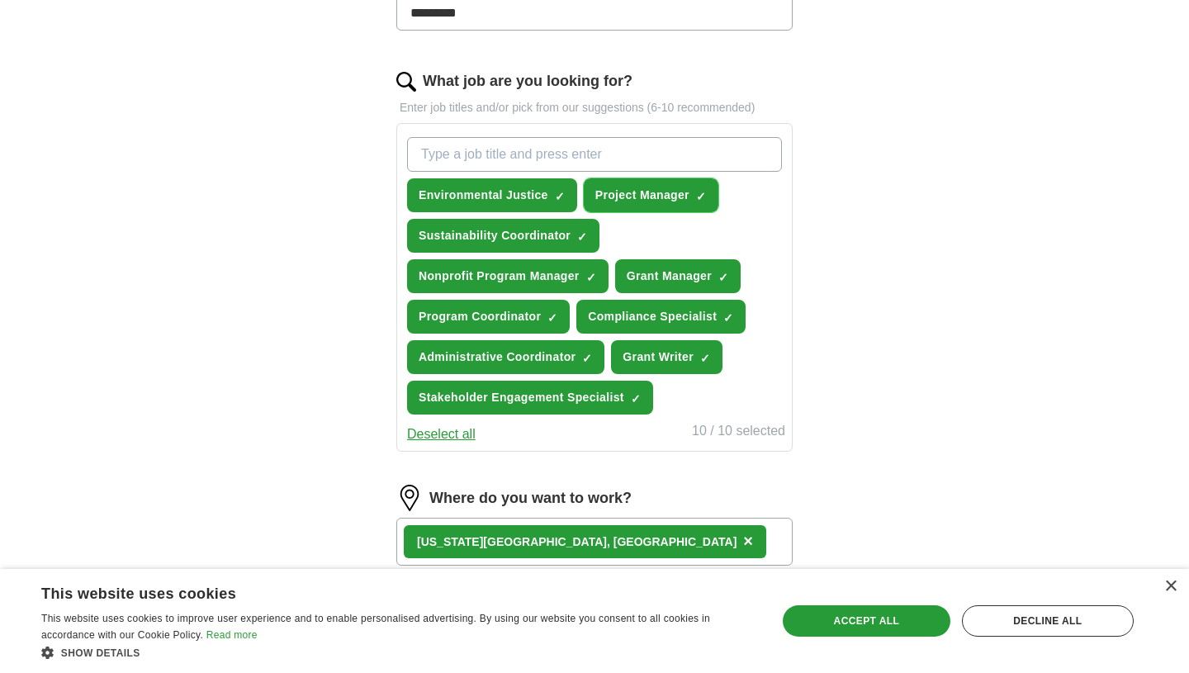
click at [0, 0] on span "×" at bounding box center [0, 0] width 0 height 0
click at [648, 158] on input "What job are you looking for?" at bounding box center [594, 154] width 375 height 35
type input "Associate"
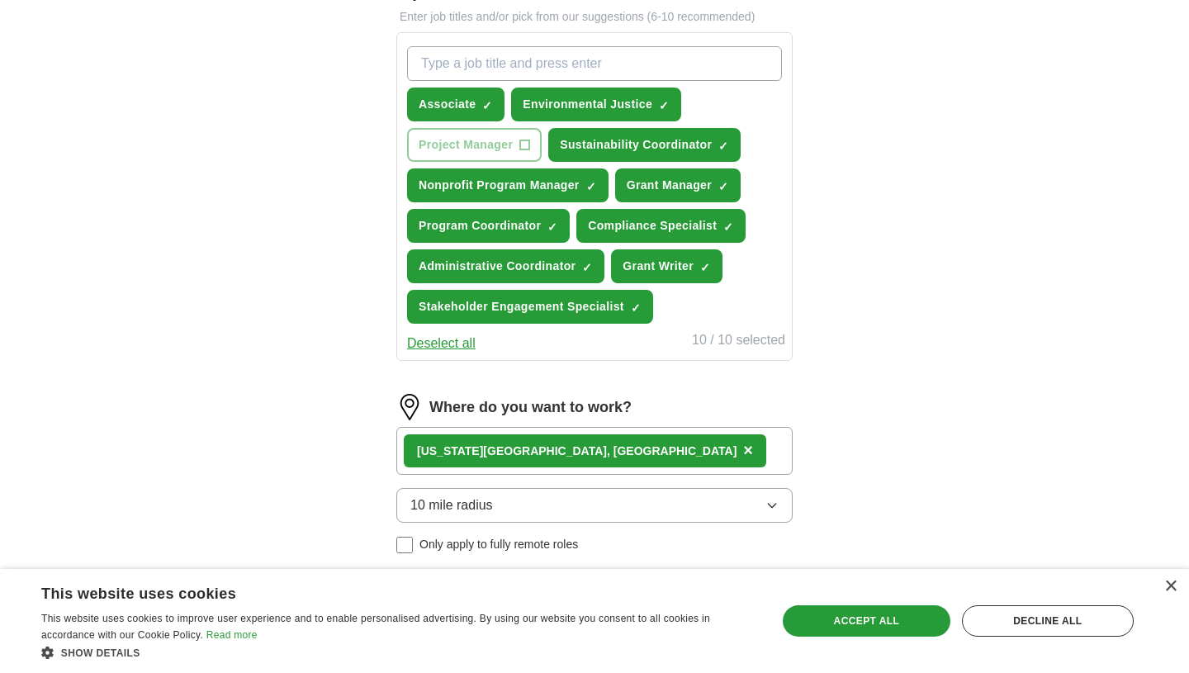
scroll to position [834, 0]
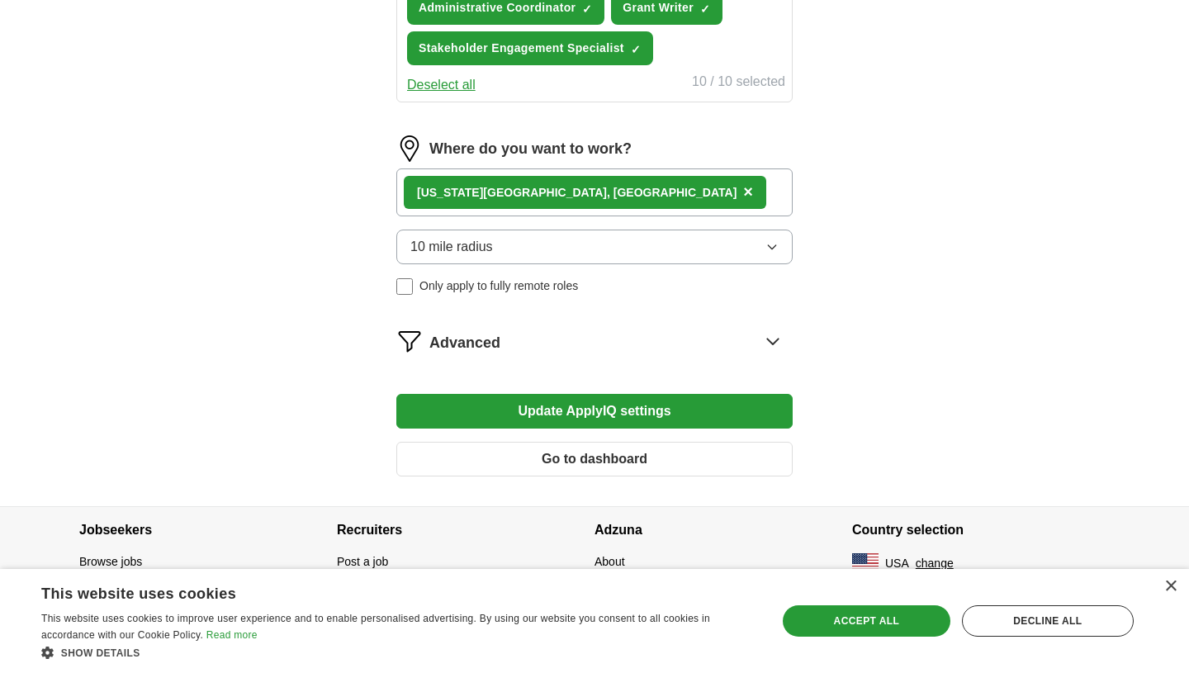
click at [768, 396] on button "Update ApplyIQ settings" at bounding box center [594, 411] width 396 height 35
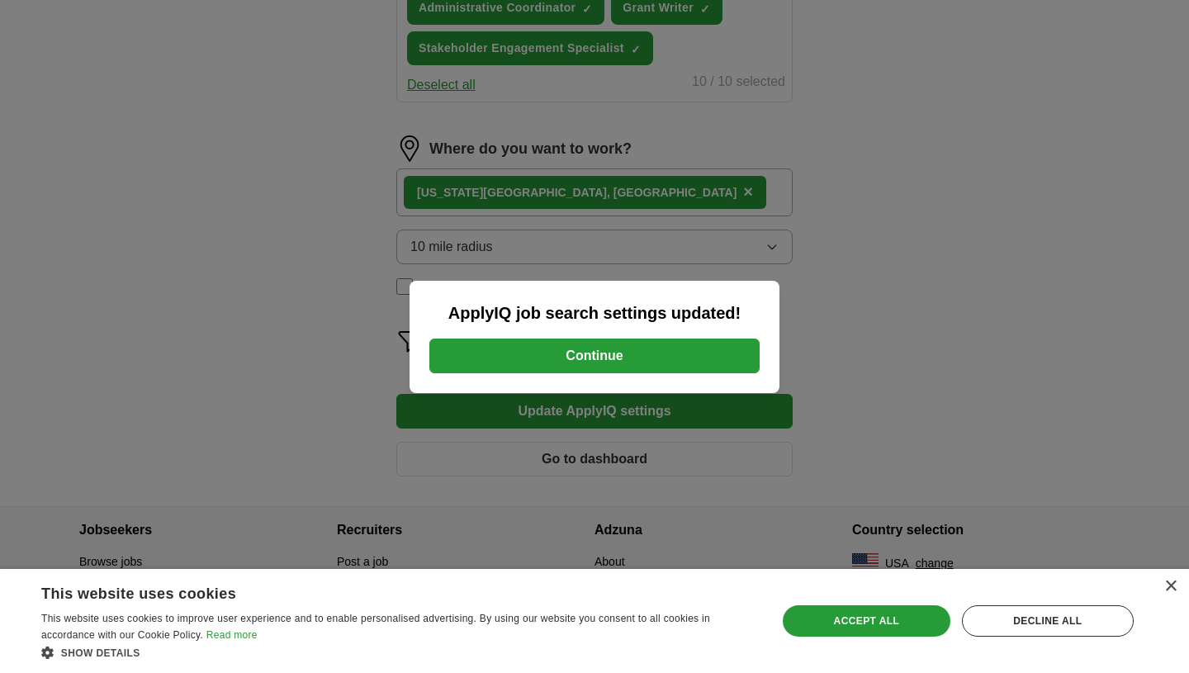
click at [763, 303] on div "ApplyIQ job search settings updated! Continue" at bounding box center [595, 337] width 370 height 112
click at [681, 345] on button "Continue" at bounding box center [595, 356] width 330 height 35
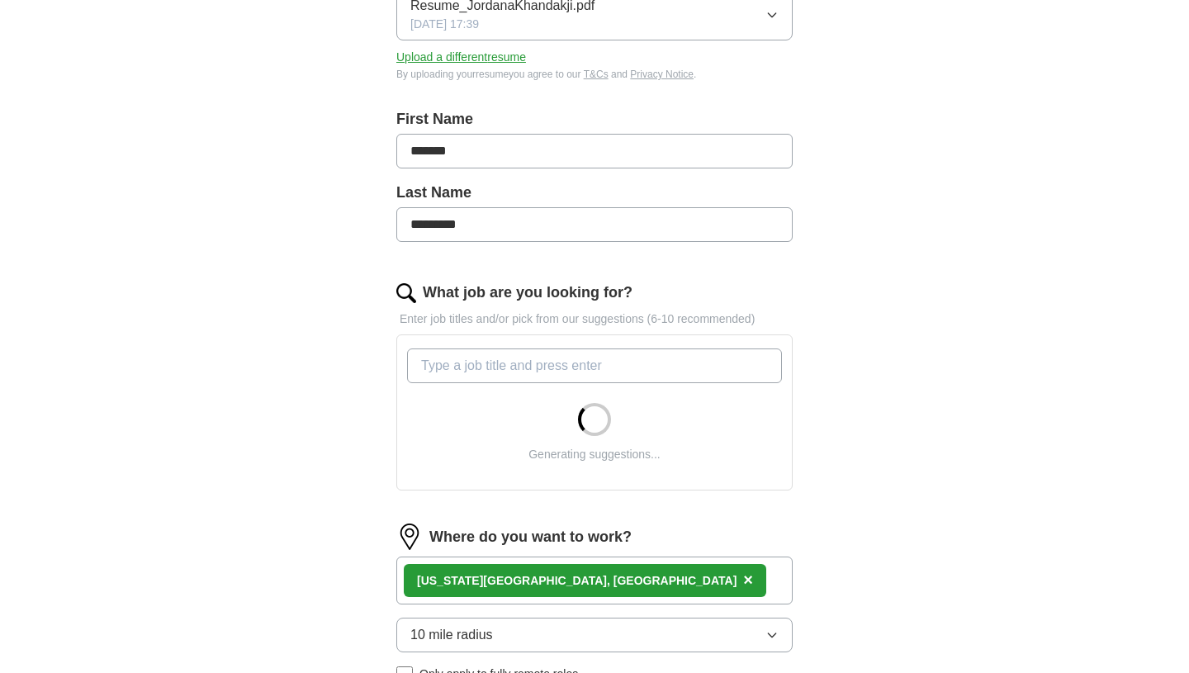
scroll to position [662, 0]
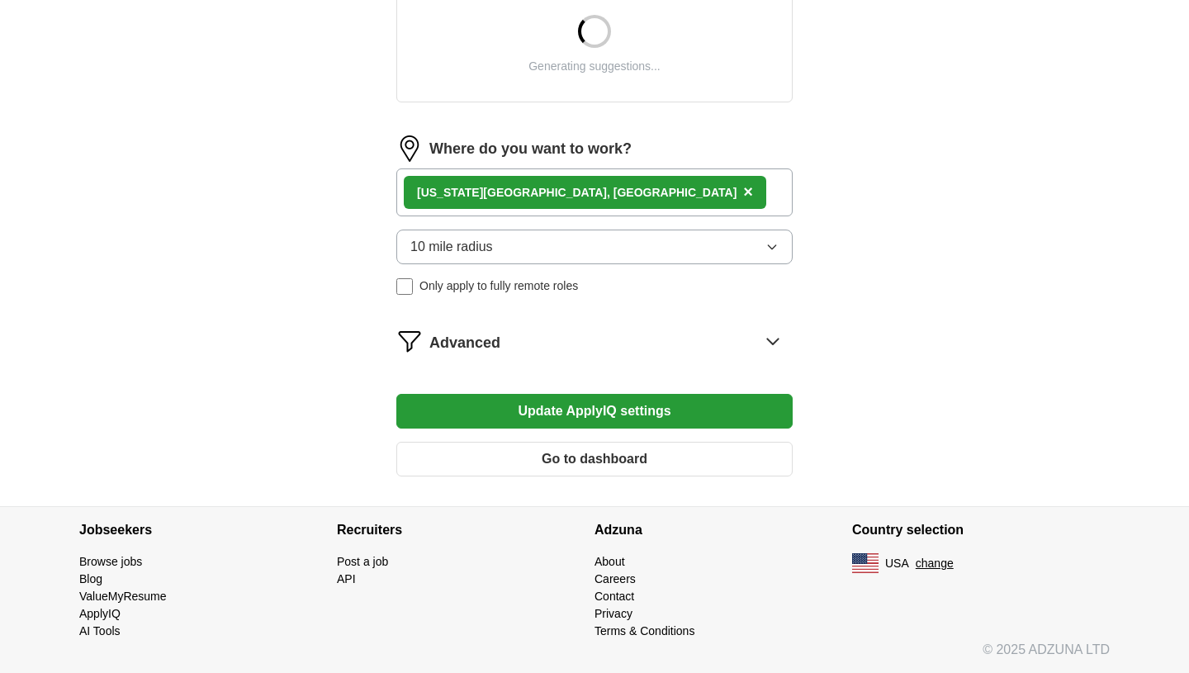
click at [743, 340] on div "Advanced" at bounding box center [611, 341] width 363 height 26
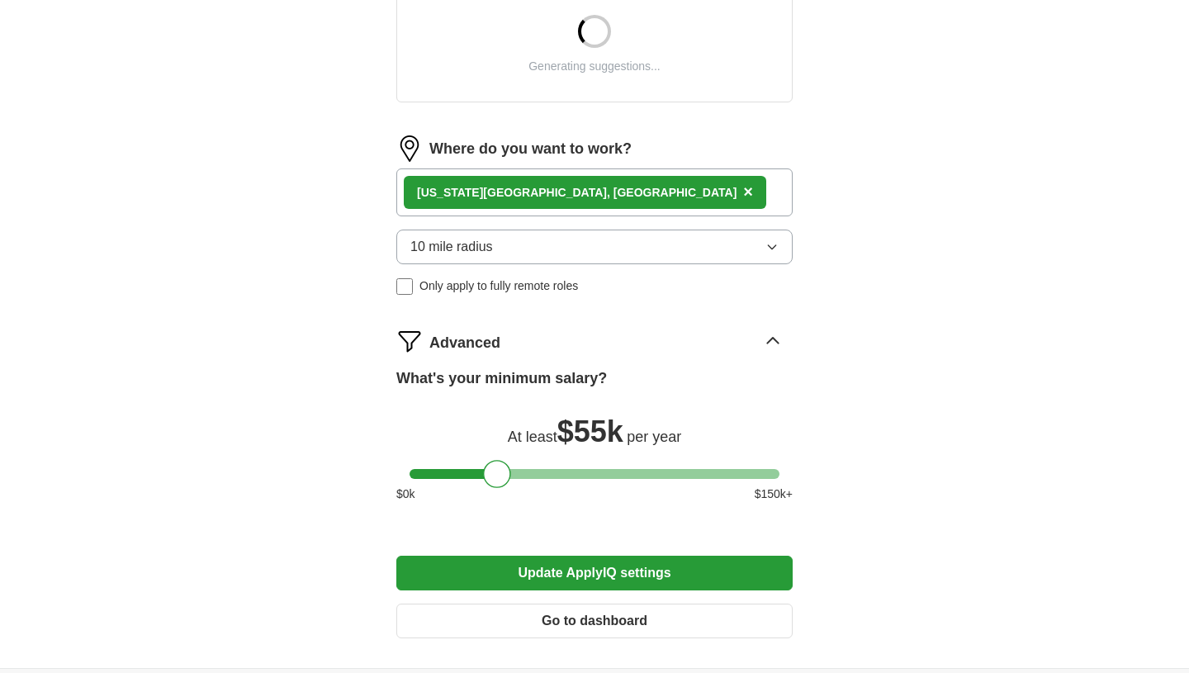
click at [708, 195] on div "New York City, NY ×" at bounding box center [594, 193] width 396 height 48
click at [701, 190] on div "New York City, NY ×" at bounding box center [594, 193] width 396 height 48
click at [629, 189] on form "Select a resume Resume_JordanaKhandakji.pdf 10/09/2025, 17:39 Upload a differen…" at bounding box center [594, 108] width 396 height 1088
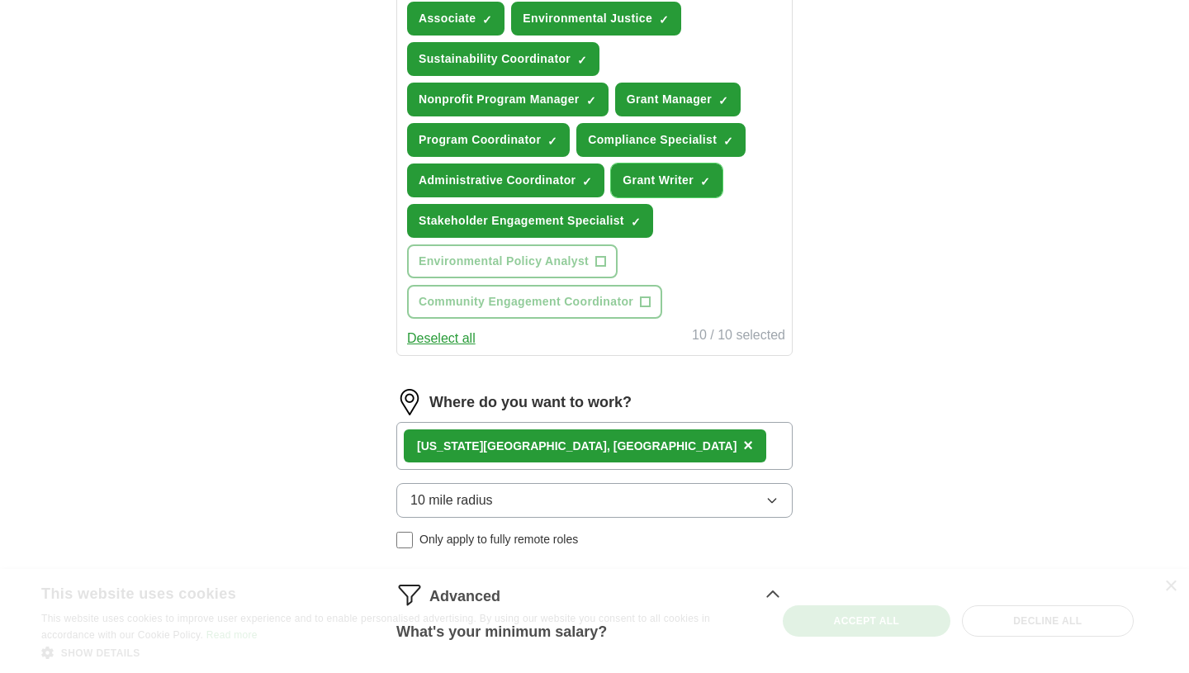
click at [629, 189] on button "Grant Writer ✓ ×" at bounding box center [667, 181] width 112 height 34
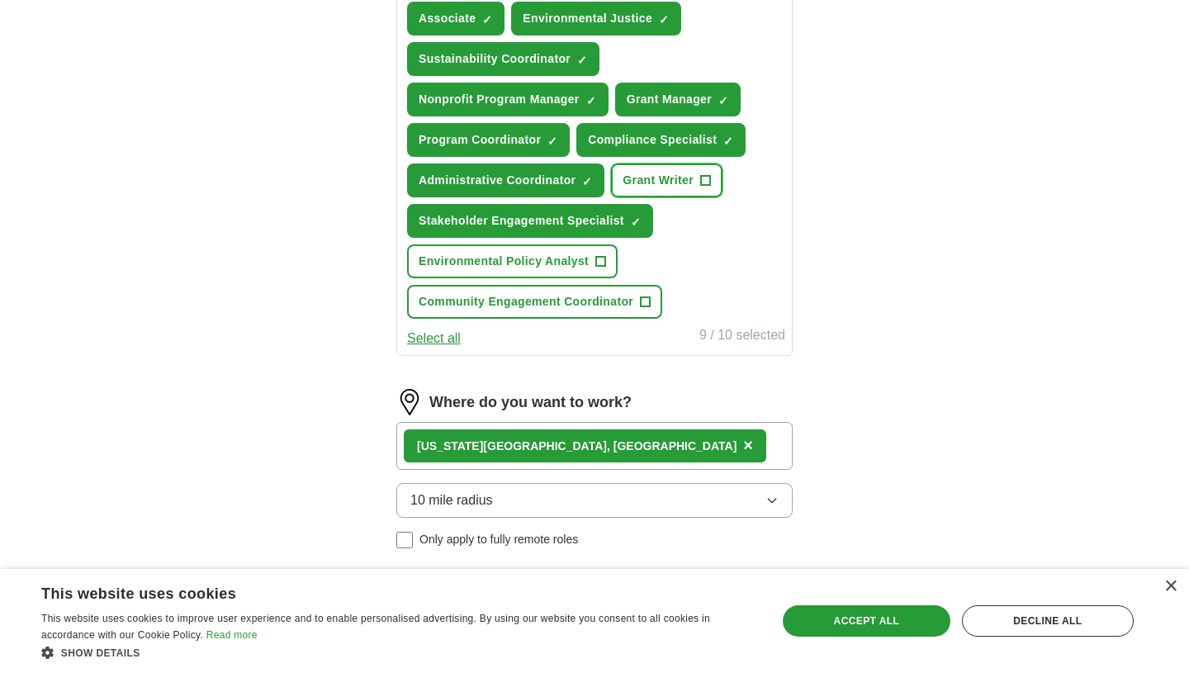
click at [632, 187] on span "Grant Writer" at bounding box center [658, 180] width 71 height 17
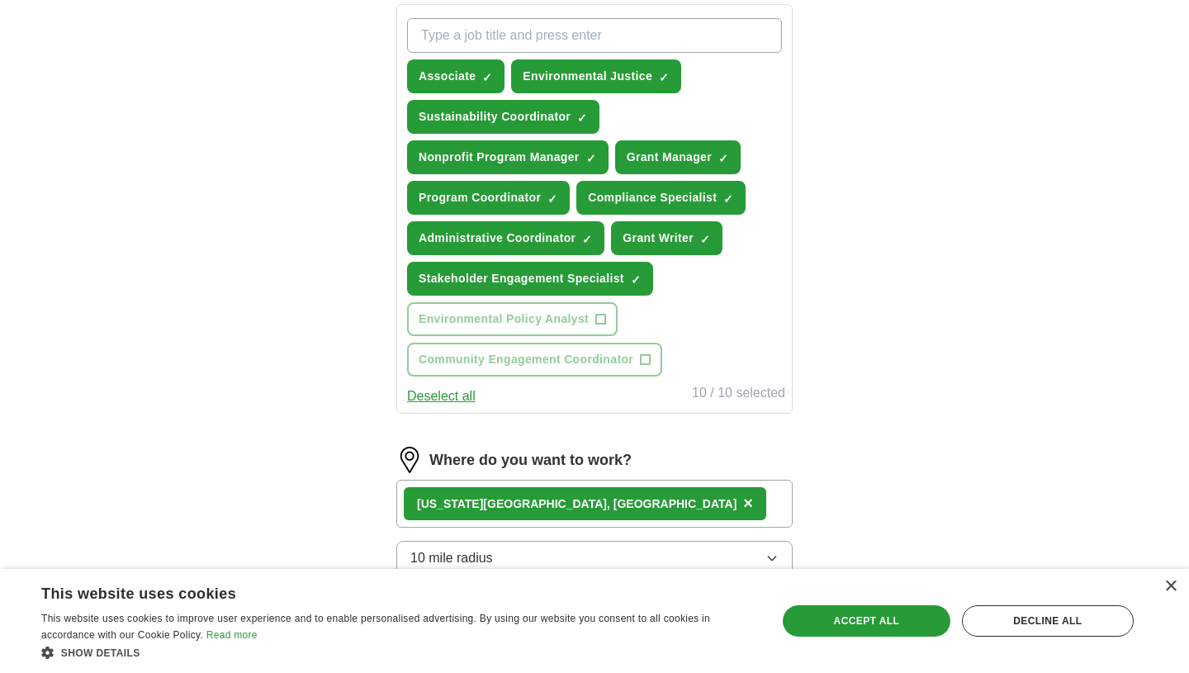
scroll to position [581, 0]
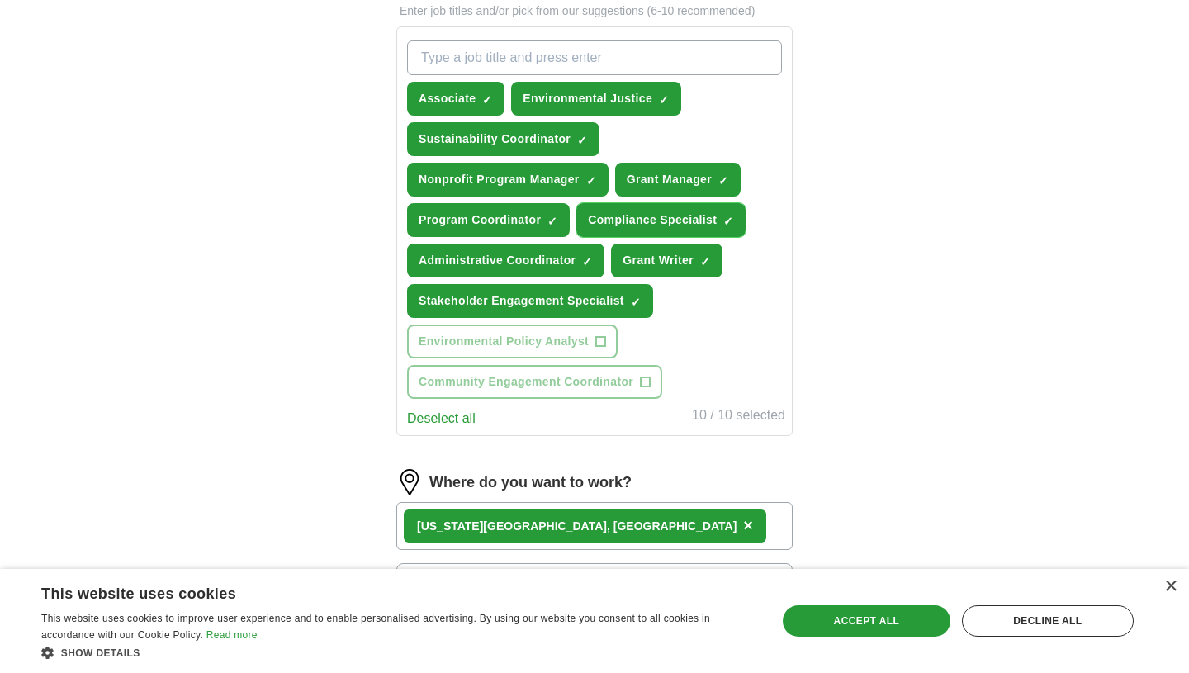
click at [629, 217] on span "Compliance Specialist" at bounding box center [652, 219] width 129 height 17
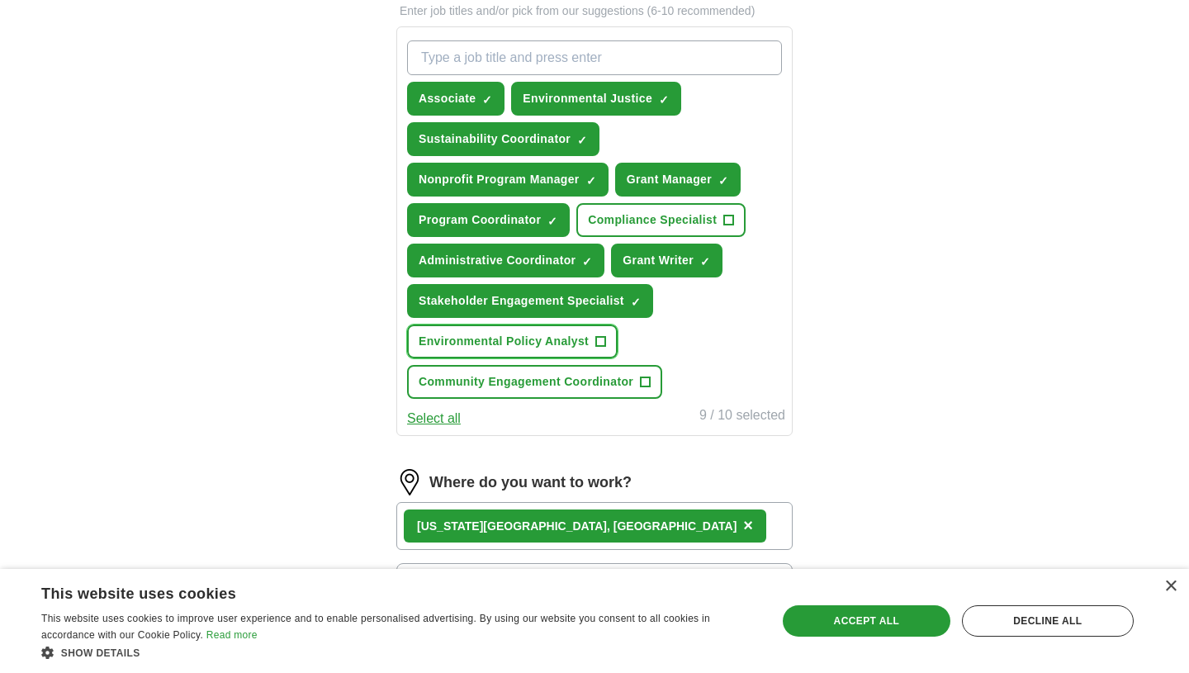
click at [577, 336] on span "Environmental Policy Analyst" at bounding box center [504, 341] width 170 height 17
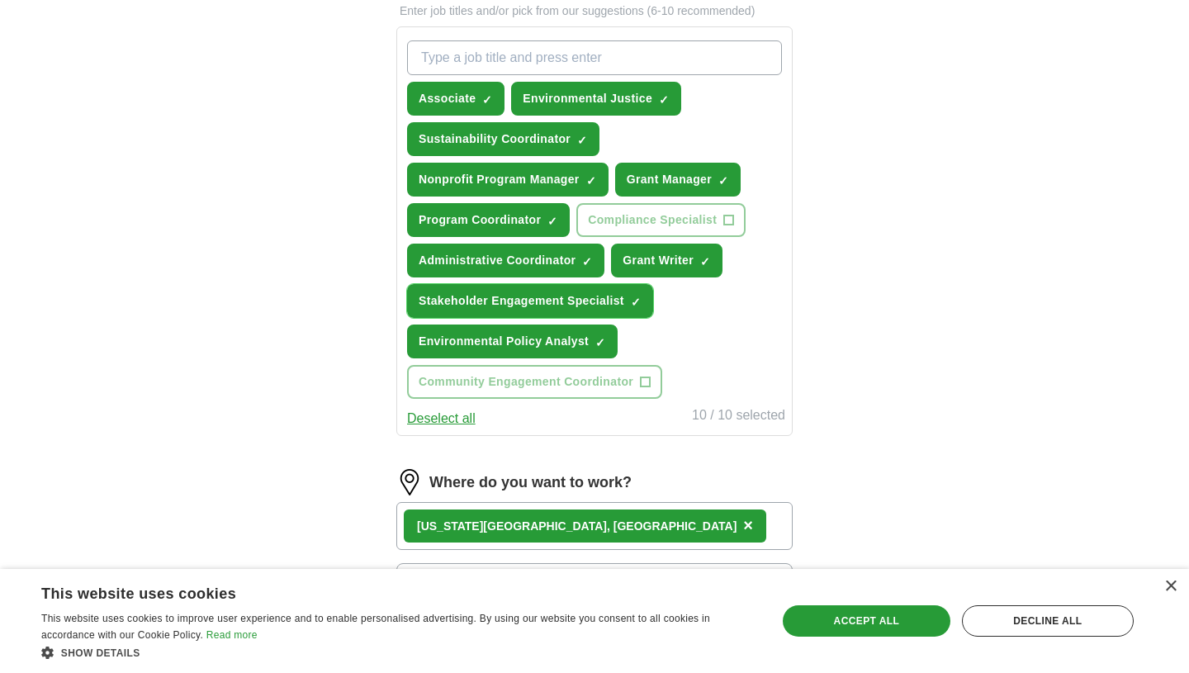
click at [491, 298] on span "Stakeholder Engagement Specialist" at bounding box center [522, 300] width 206 height 17
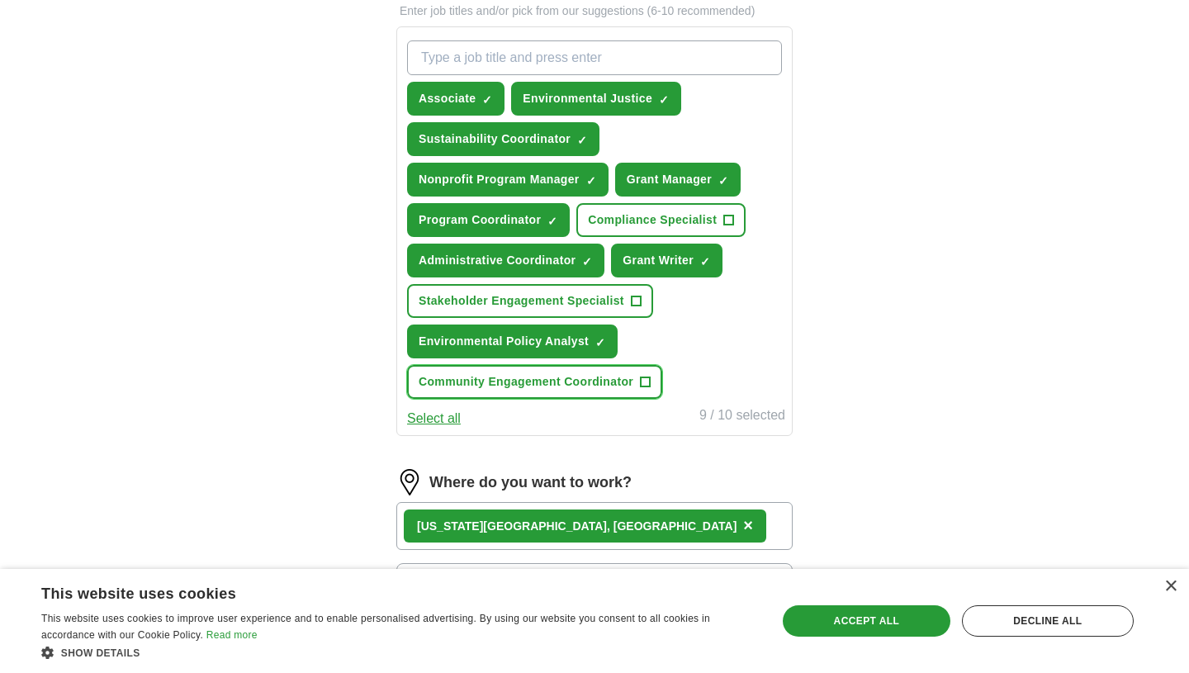
click at [528, 377] on span "Community Engagement Coordinator" at bounding box center [526, 381] width 215 height 17
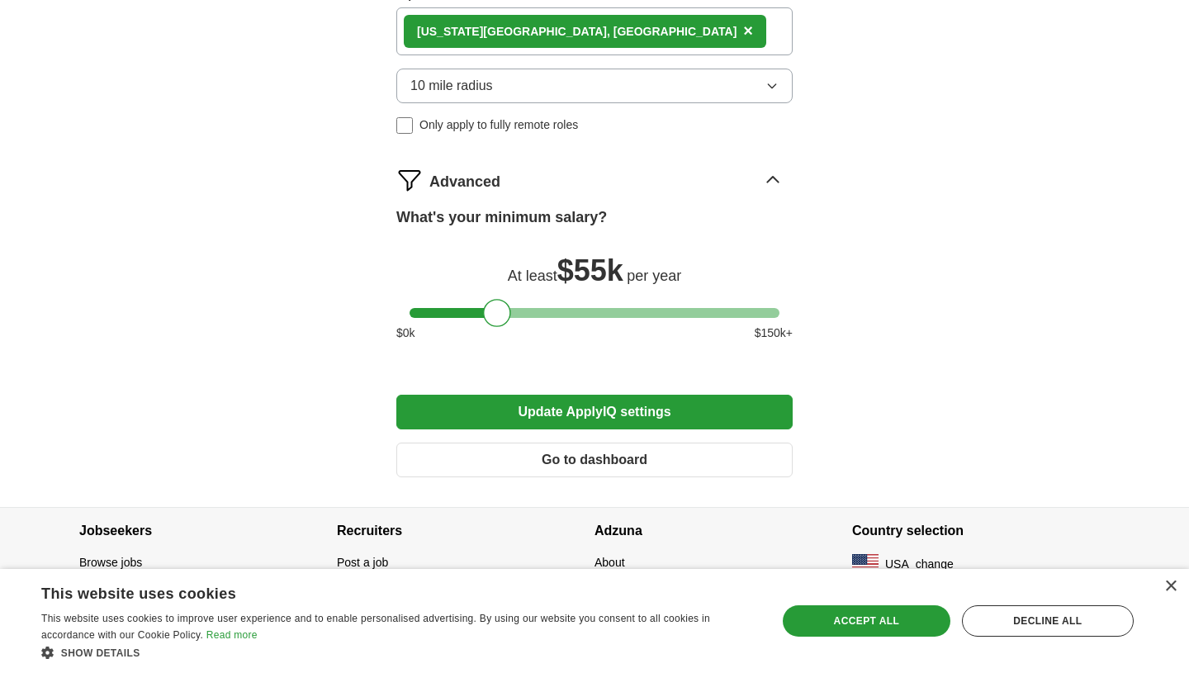
scroll to position [1077, 0]
click at [737, 398] on button "Update ApplyIQ settings" at bounding box center [594, 411] width 396 height 35
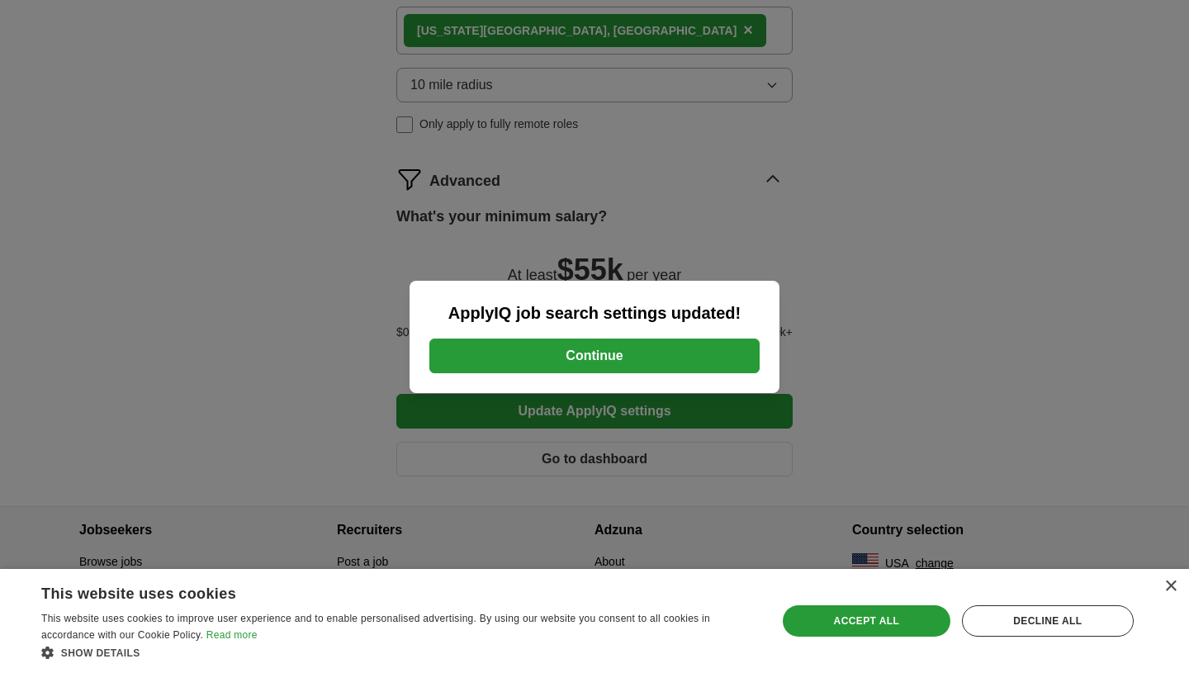
click at [729, 357] on button "Continue" at bounding box center [595, 356] width 330 height 35
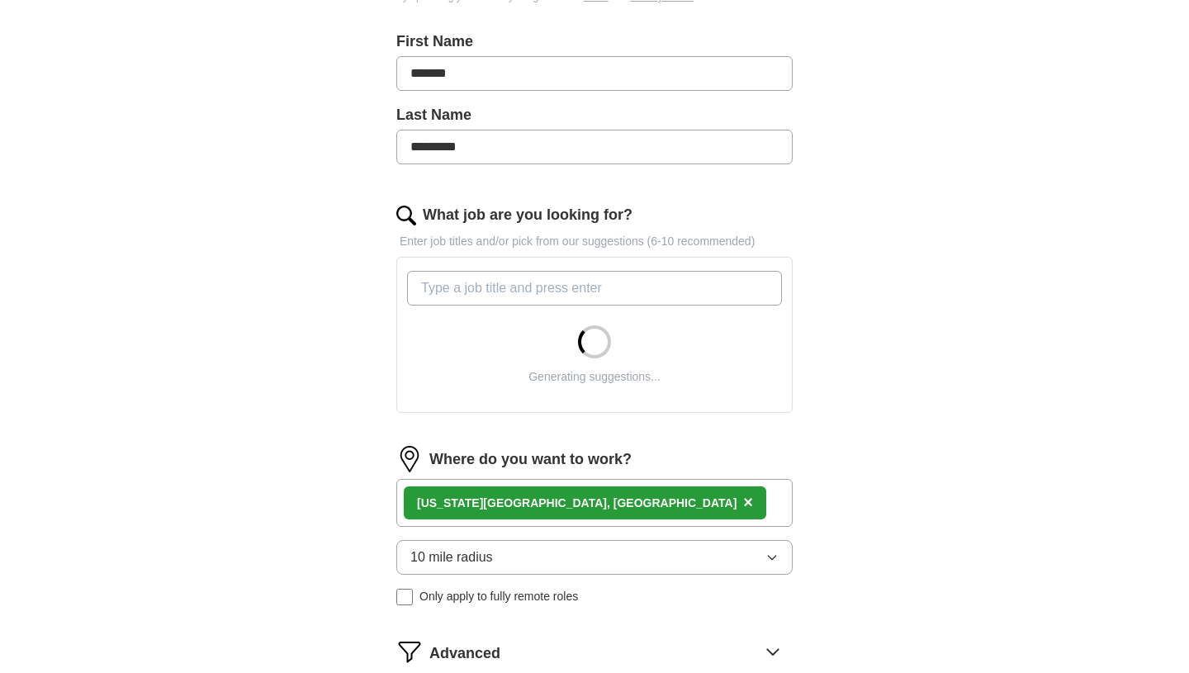
scroll to position [349, 0]
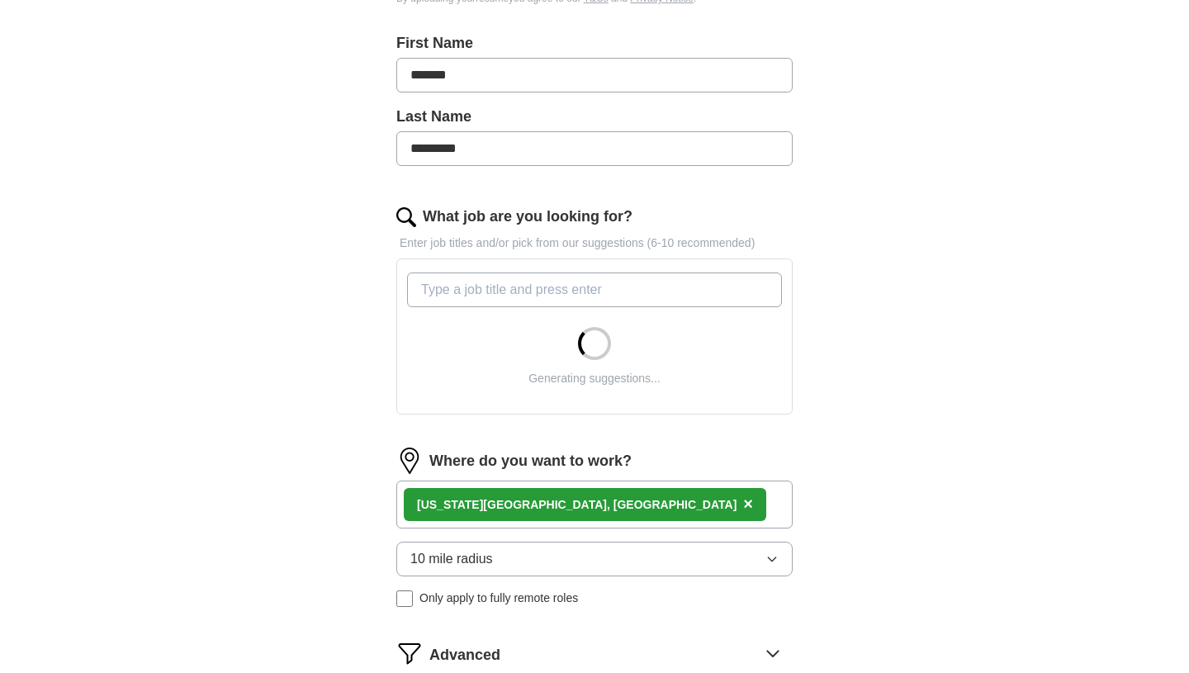
click at [776, 401] on div "Generating suggestions..." at bounding box center [595, 336] width 382 height 141
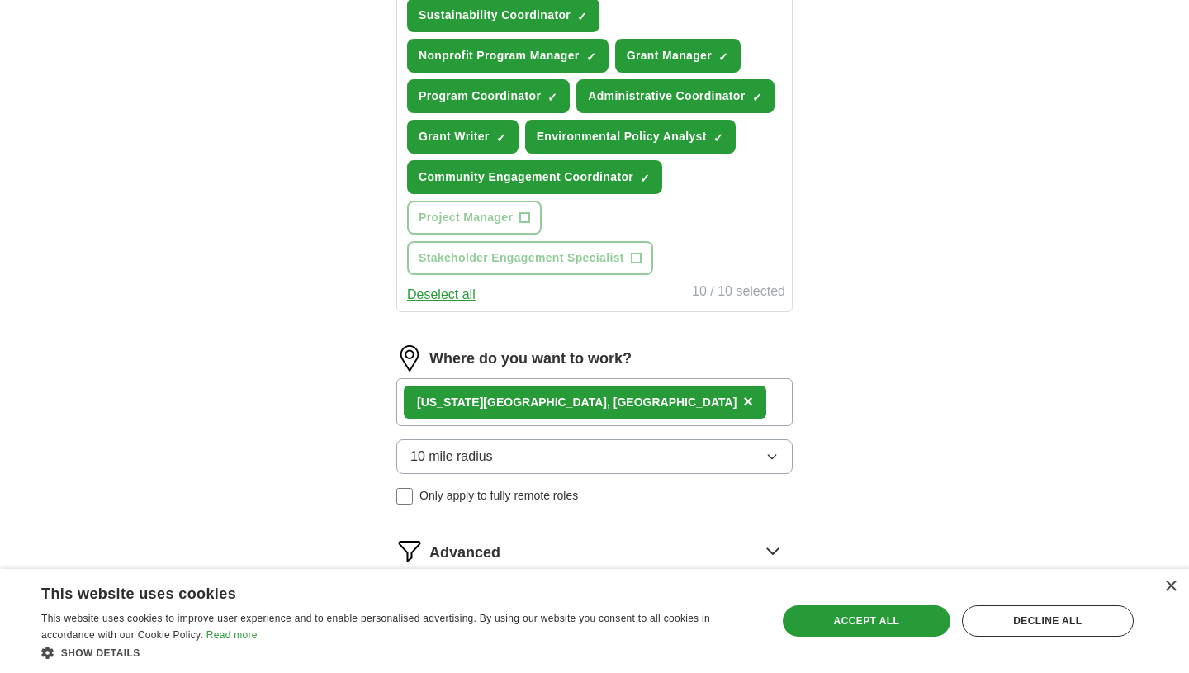
scroll to position [915, 0]
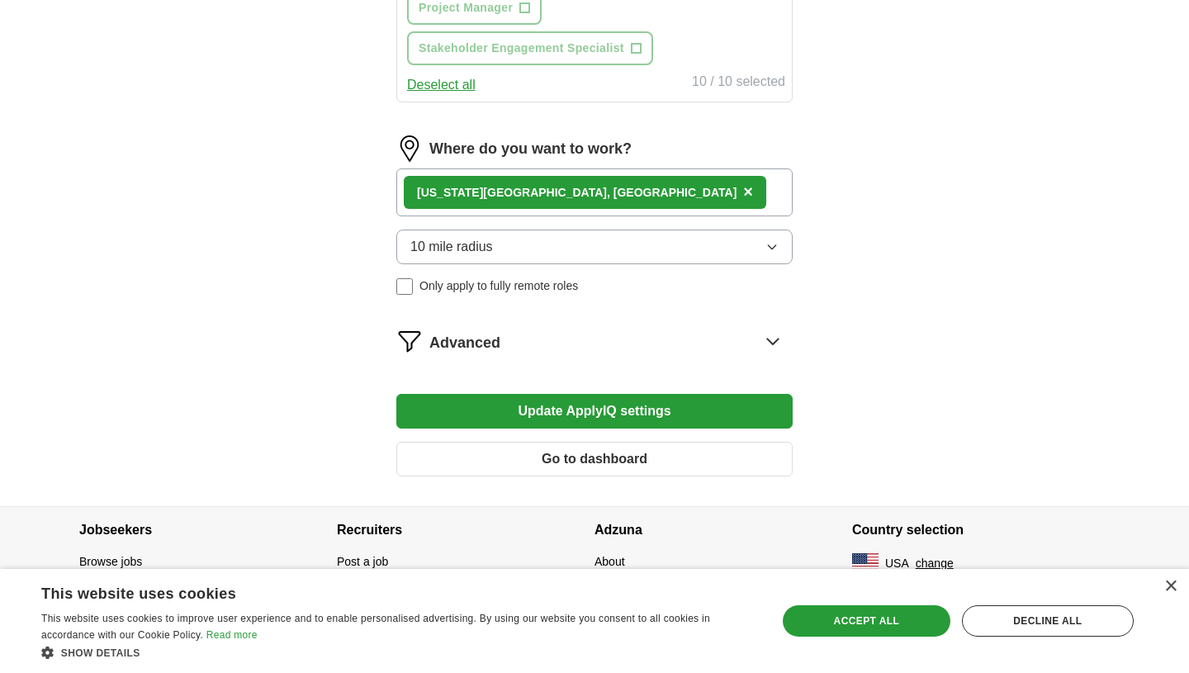
click at [606, 188] on div "[US_STATE][GEOGRAPHIC_DATA], [GEOGRAPHIC_DATA] ×" at bounding box center [594, 193] width 396 height 48
click at [610, 228] on div "Where do you want to work? [US_STATE][GEOGRAPHIC_DATA], [GEOGRAPHIC_DATA] × 10 …" at bounding box center [594, 221] width 396 height 173
click at [648, 351] on div "Advanced" at bounding box center [611, 341] width 363 height 26
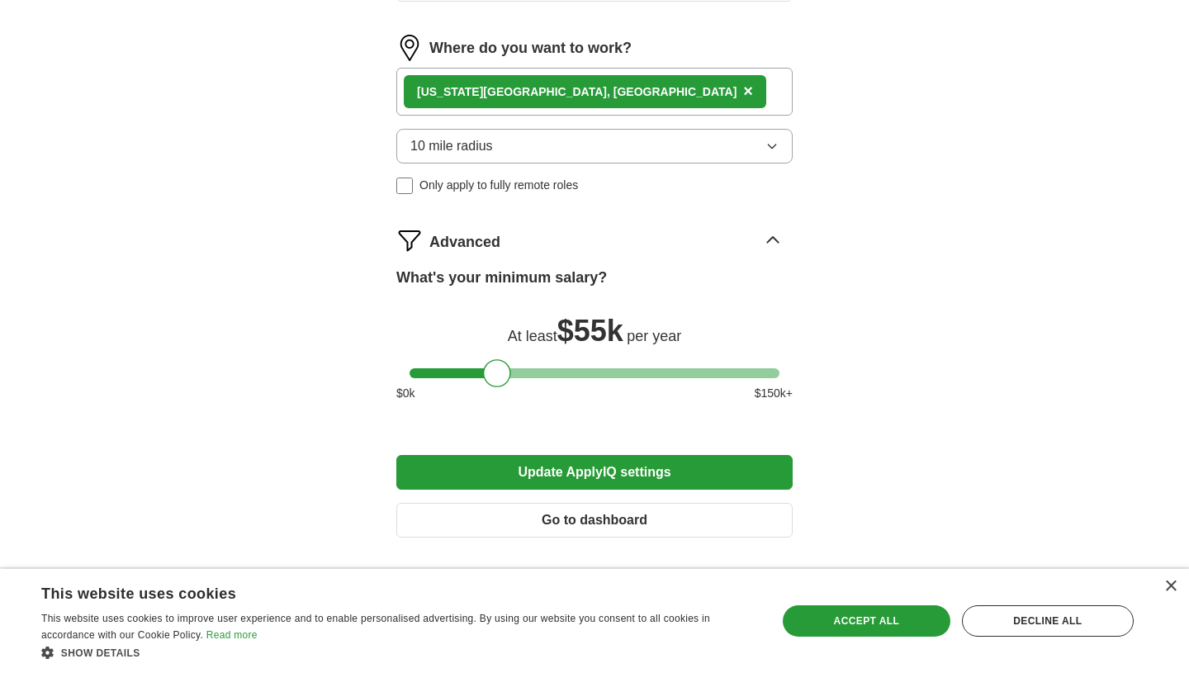
scroll to position [1018, 0]
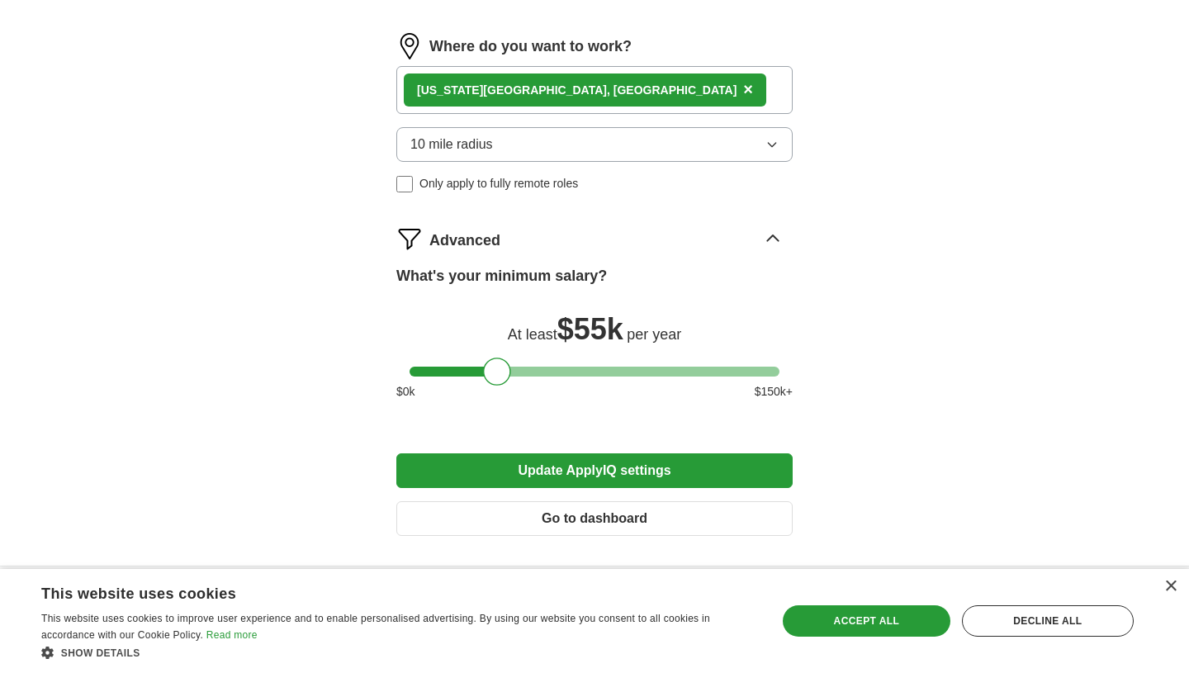
click at [586, 528] on button "Go to dashboard" at bounding box center [594, 518] width 396 height 35
